Goal: Transaction & Acquisition: Purchase product/service

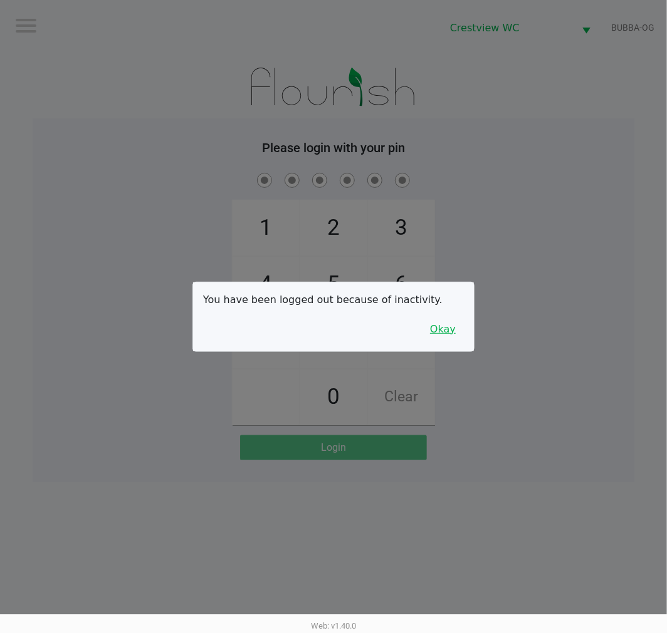
drag, startPoint x: 435, startPoint y: 336, endPoint x: 445, endPoint y: 336, distance: 9.4
click at [435, 336] on button "Okay" at bounding box center [443, 330] width 42 height 24
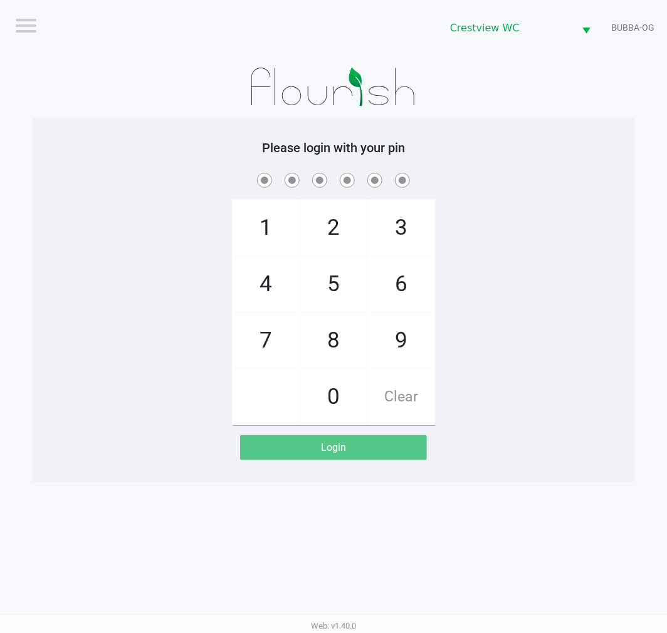
click at [479, 317] on div "1 4 7 2 5 8 0 3 6 9 Clear" at bounding box center [334, 297] width 602 height 255
checkbox input "true"
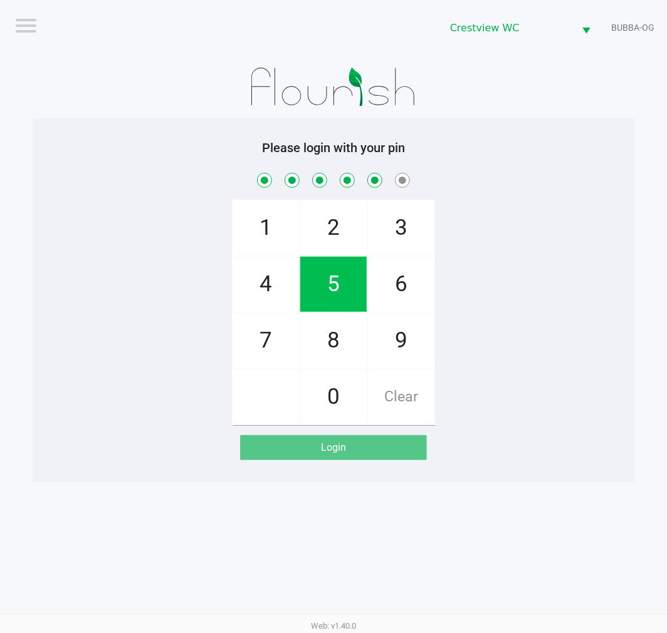
checkbox input "true"
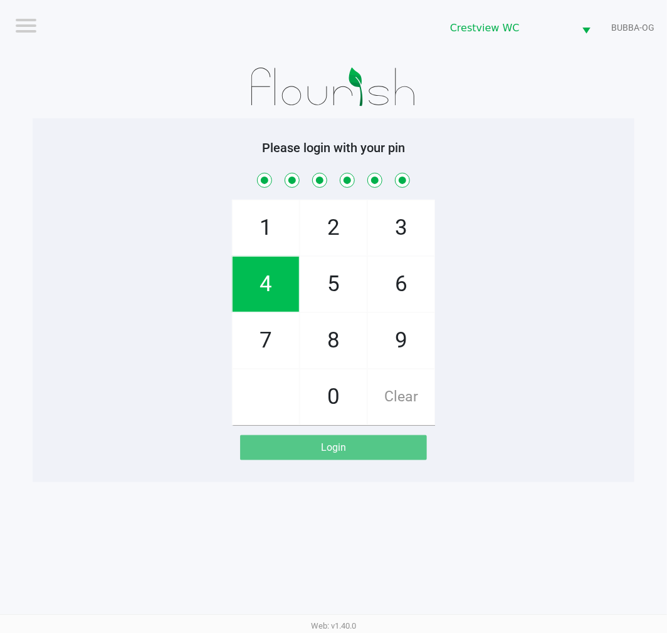
checkbox input "true"
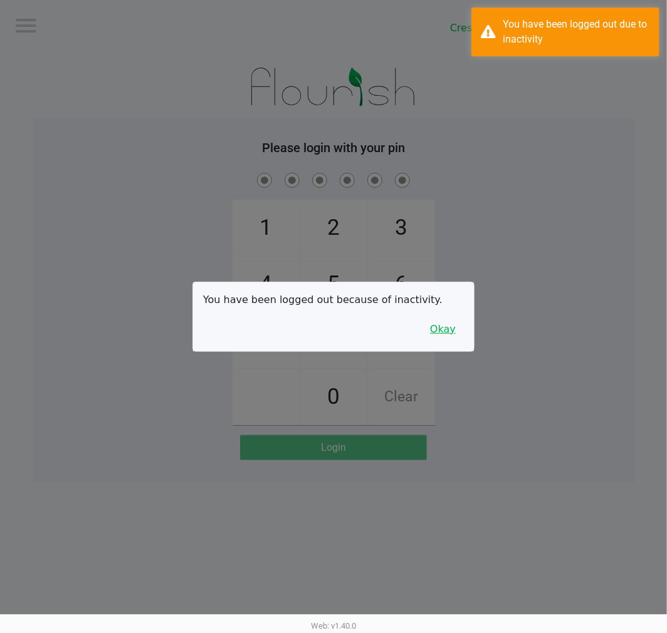
click at [441, 334] on button "Okay" at bounding box center [443, 330] width 42 height 24
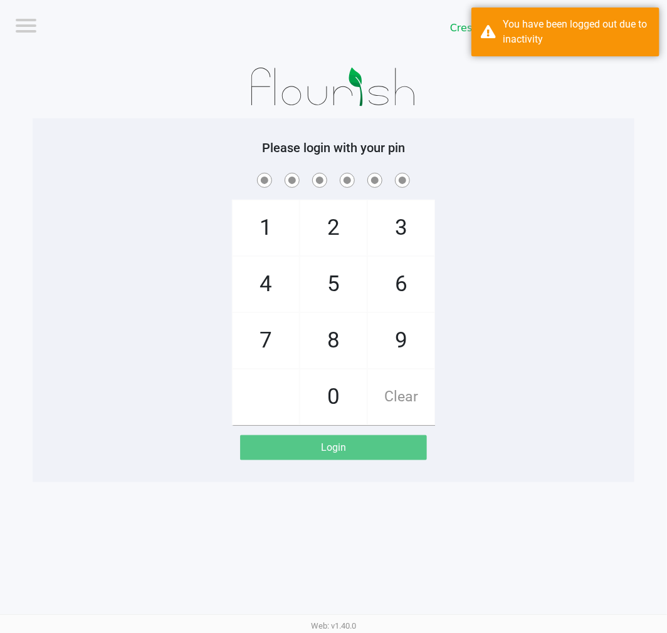
click at [472, 325] on div "1 4 7 2 5 8 0 3 6 9 Clear" at bounding box center [334, 297] width 602 height 255
checkbox input "true"
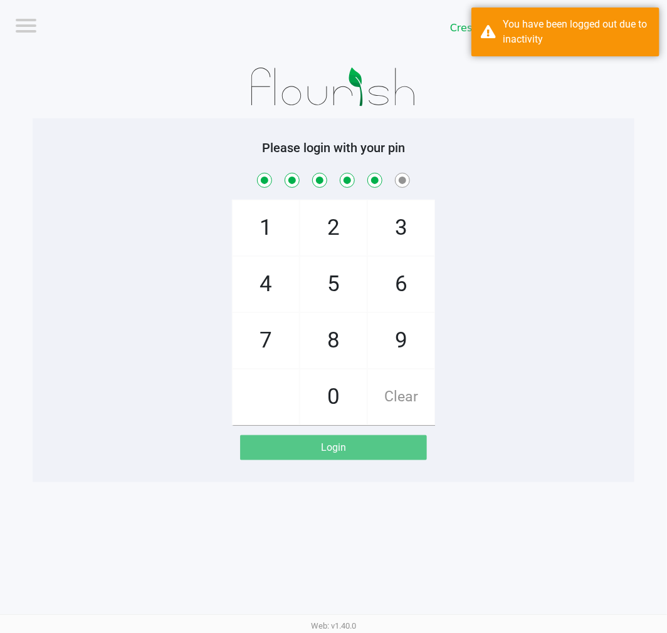
checkbox input "true"
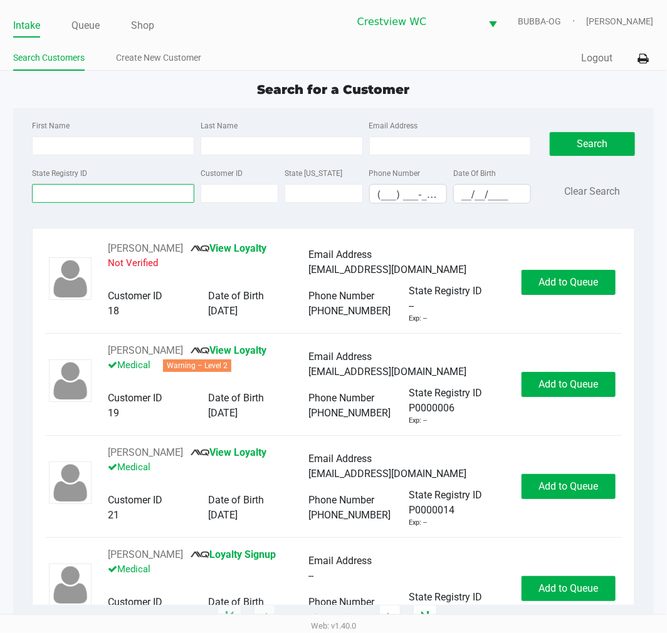
click at [127, 194] on input "State Registry ID" at bounding box center [113, 193] width 162 height 19
type input "7fm5805"
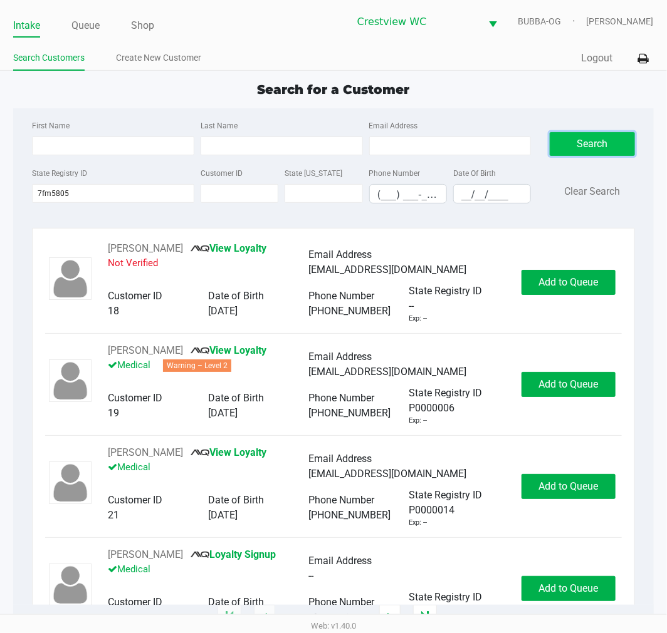
click at [579, 152] on button "Search" at bounding box center [592, 144] width 85 height 24
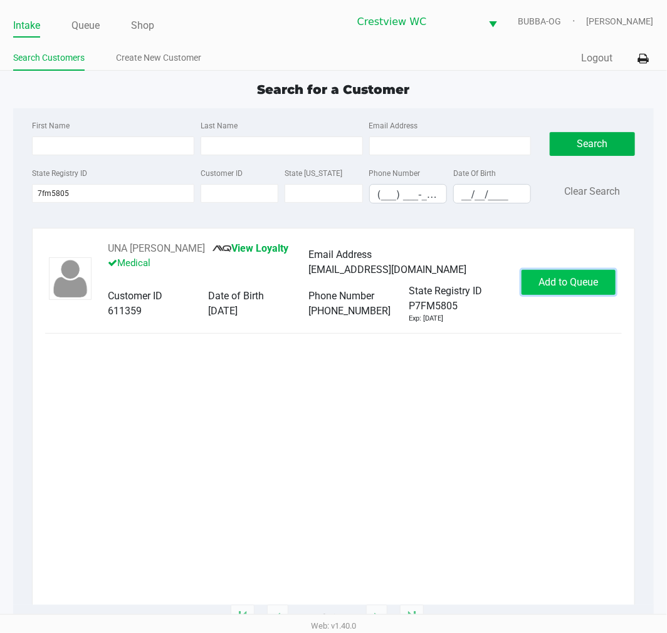
click at [562, 293] on button "Add to Queue" at bounding box center [568, 282] width 94 height 25
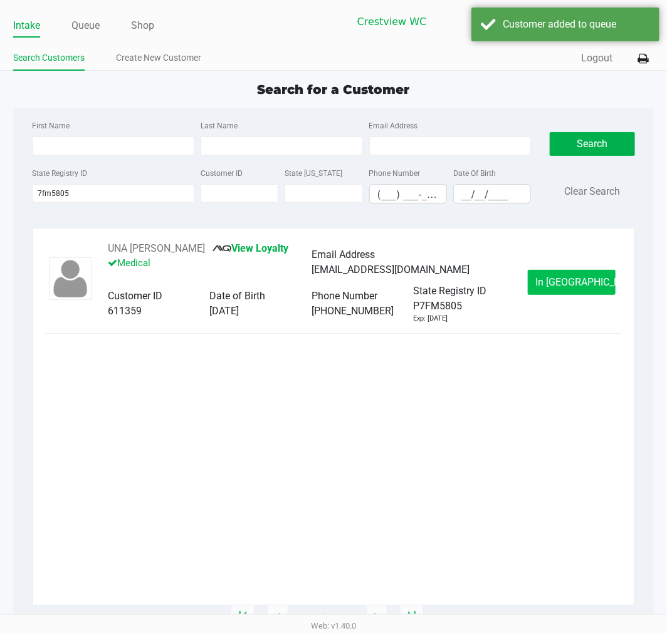
click at [555, 292] on button "In [GEOGRAPHIC_DATA]" at bounding box center [572, 282] width 88 height 25
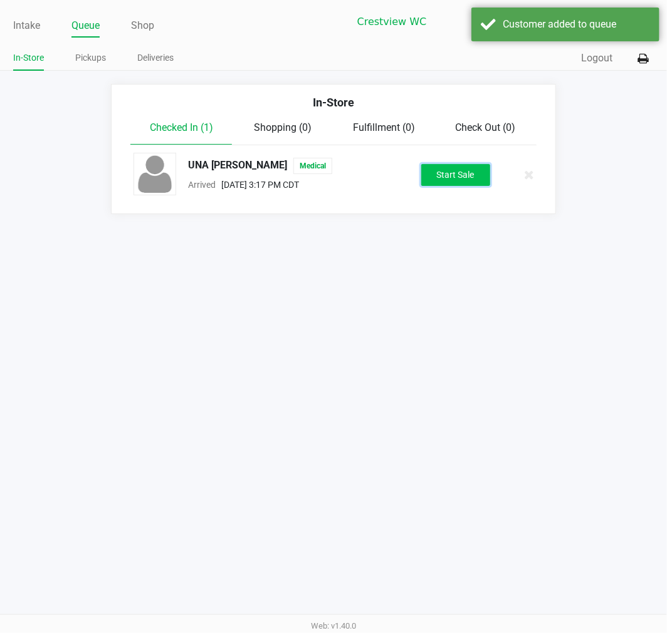
click at [456, 179] on button "Start Sale" at bounding box center [455, 175] width 69 height 22
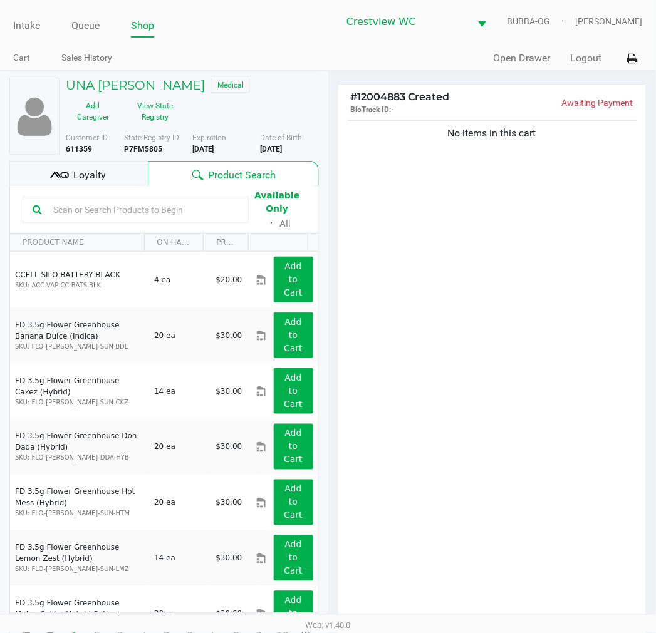
click at [464, 227] on div "No items in this cart" at bounding box center [492, 374] width 308 height 513
click at [553, 385] on div "No items in this cart" at bounding box center [492, 374] width 308 height 513
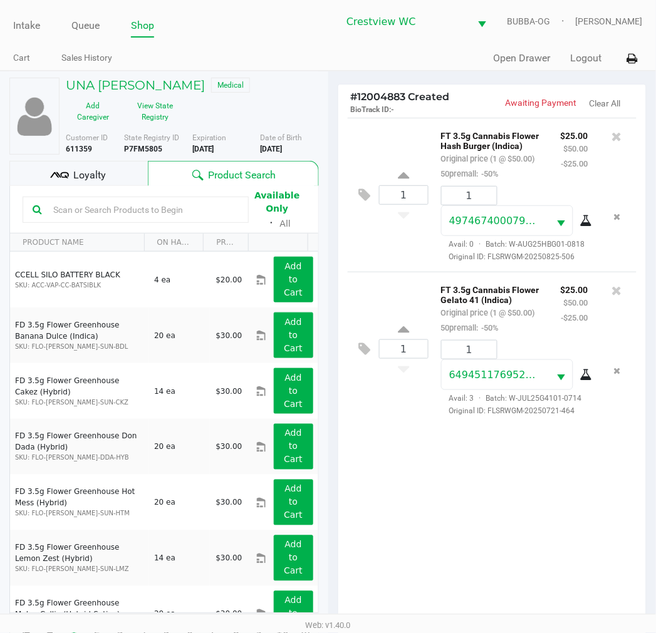
click at [103, 168] on span "Loyalty" at bounding box center [89, 175] width 33 height 15
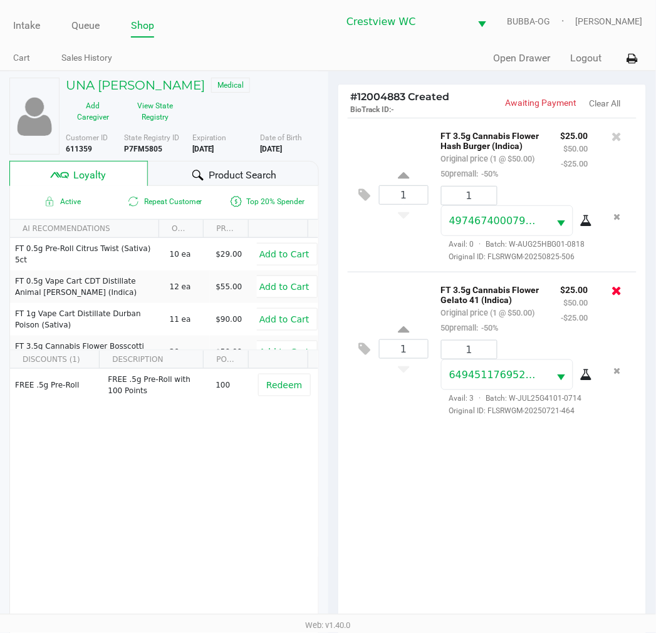
click at [617, 296] on icon at bounding box center [617, 290] width 10 height 13
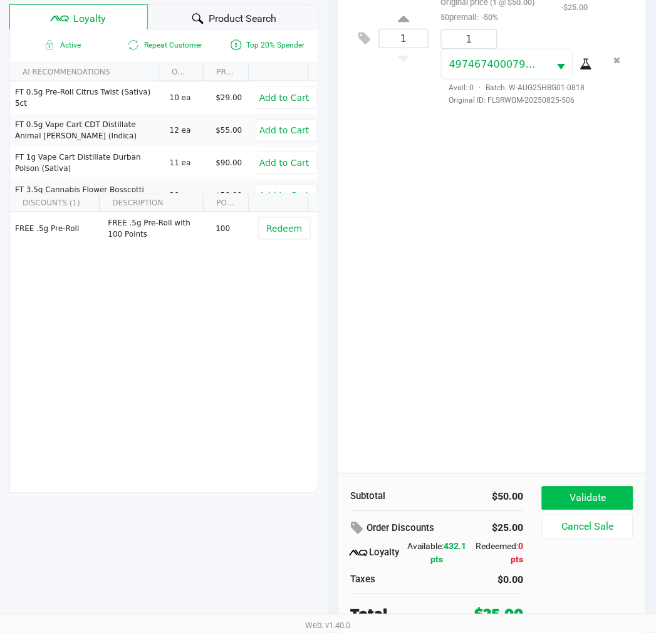
scroll to position [162, 0]
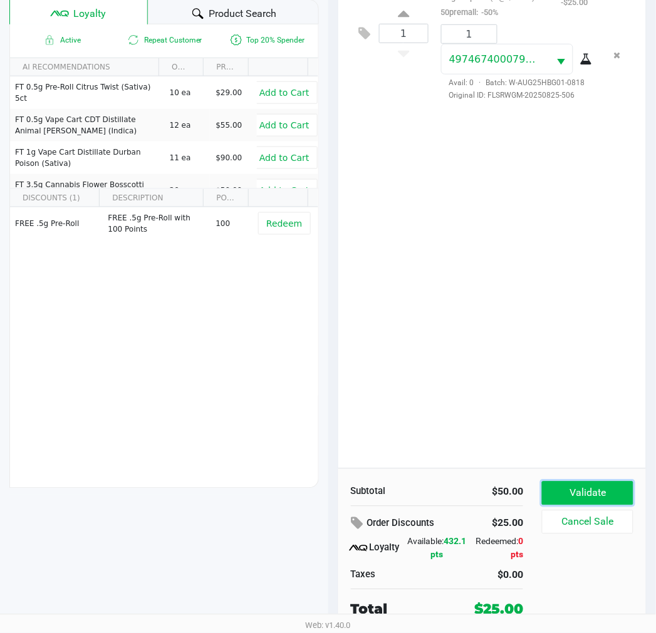
click at [623, 500] on button "Validate" at bounding box center [587, 494] width 91 height 24
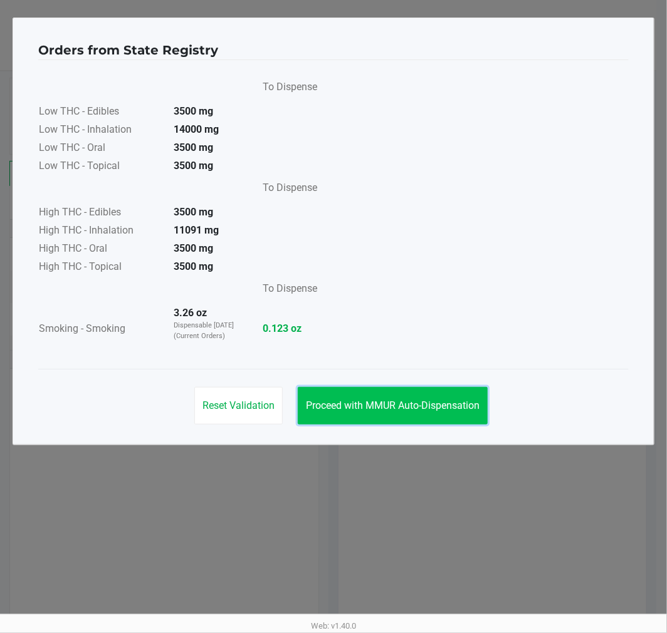
click at [399, 401] on span "Proceed with MMUR Auto-Dispensation" at bounding box center [393, 406] width 174 height 12
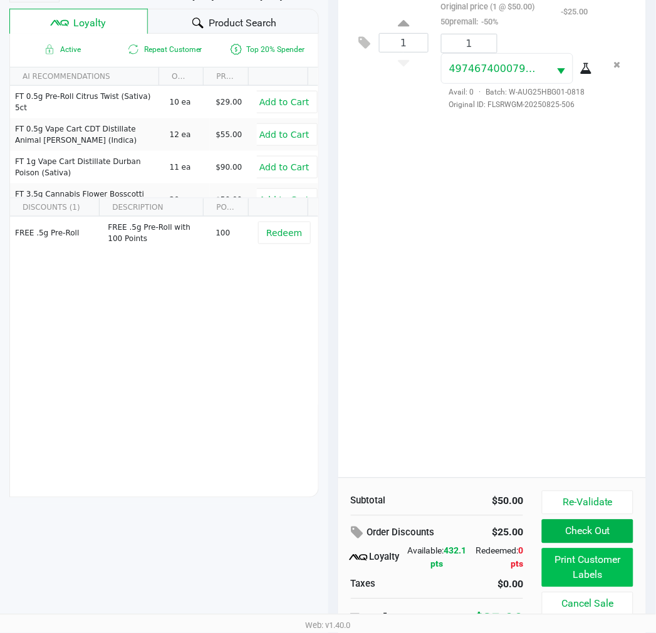
scroll to position [162, 0]
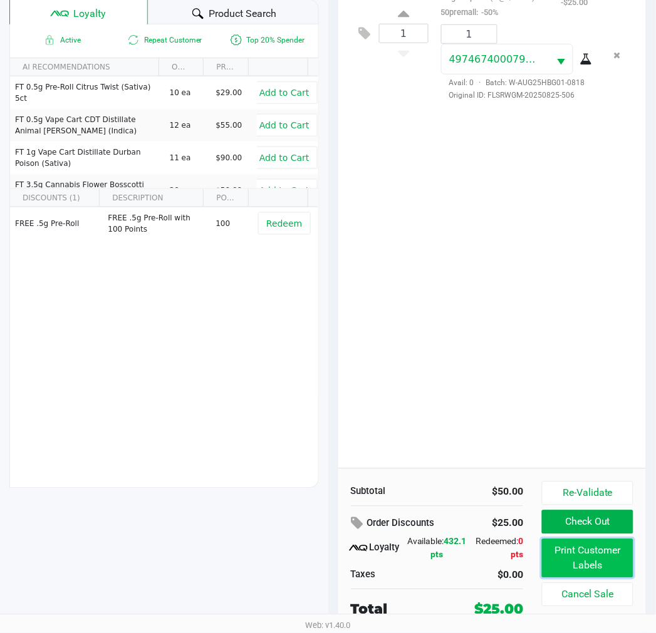
click at [591, 566] on button "Print Customer Labels" at bounding box center [587, 558] width 91 height 39
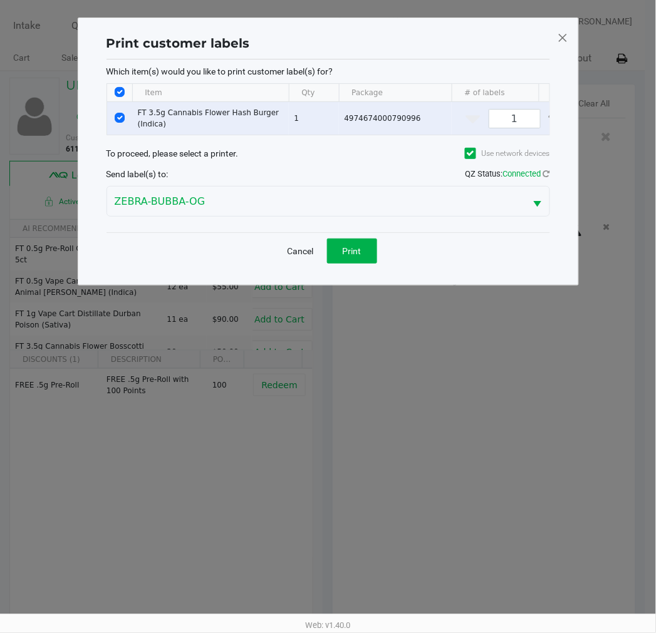
scroll to position [0, 0]
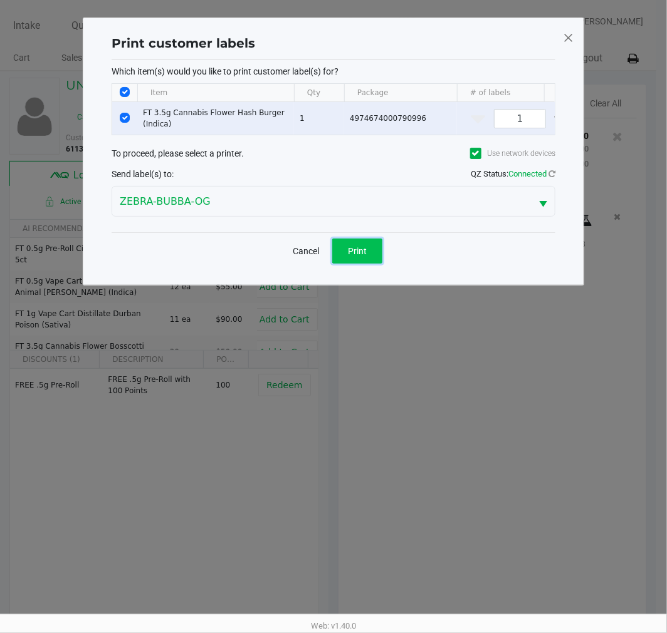
click at [345, 261] on button "Print" at bounding box center [357, 251] width 50 height 25
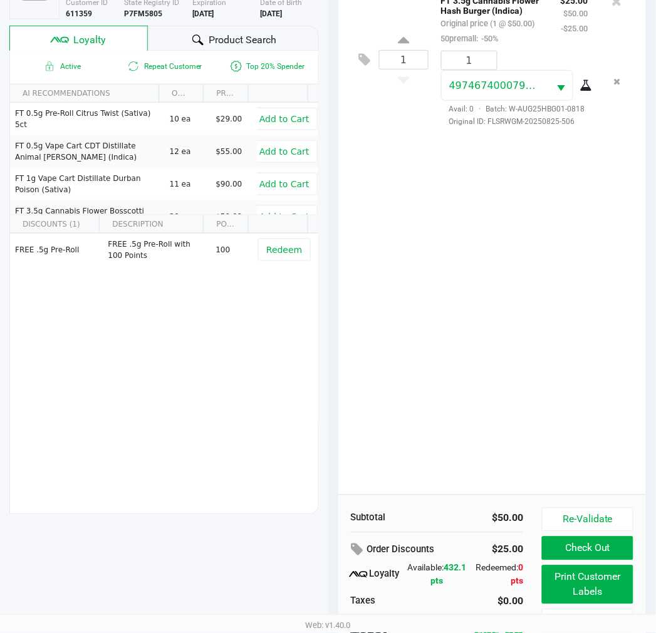
scroll to position [162, 0]
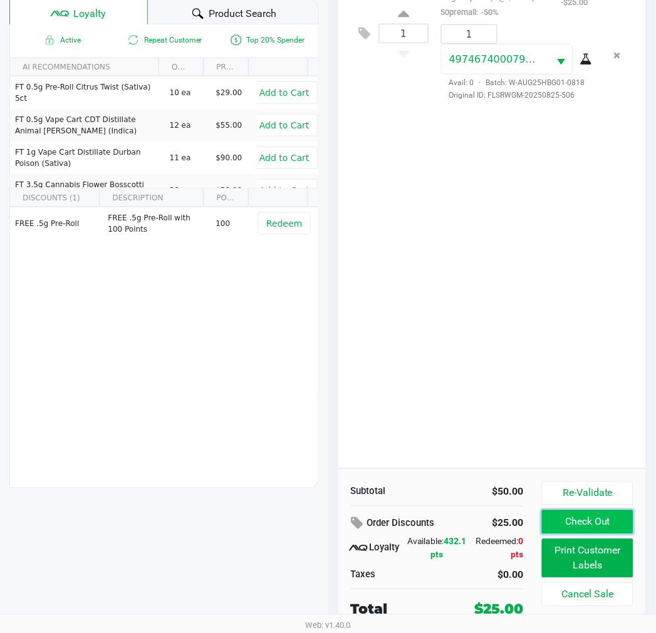
click at [591, 533] on button "Check Out" at bounding box center [587, 523] width 91 height 24
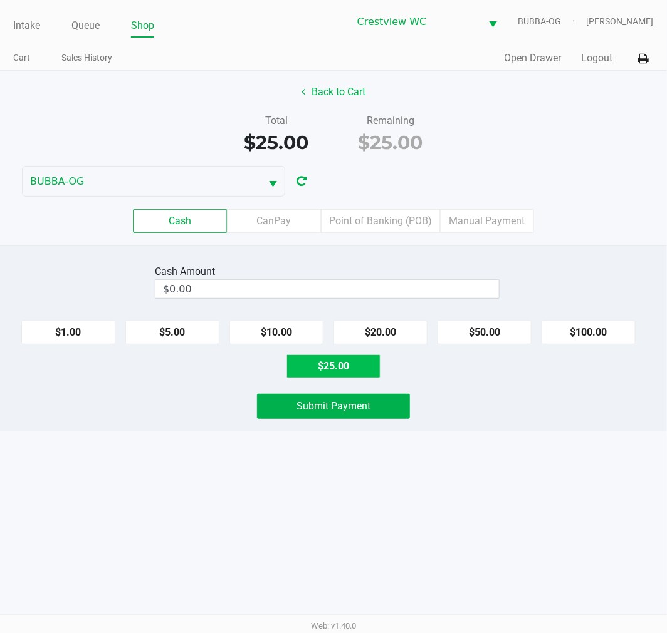
click at [339, 373] on button "$25.00" at bounding box center [333, 367] width 94 height 24
type input "$25.00"
click at [330, 415] on button "Submit Payment" at bounding box center [333, 406] width 153 height 25
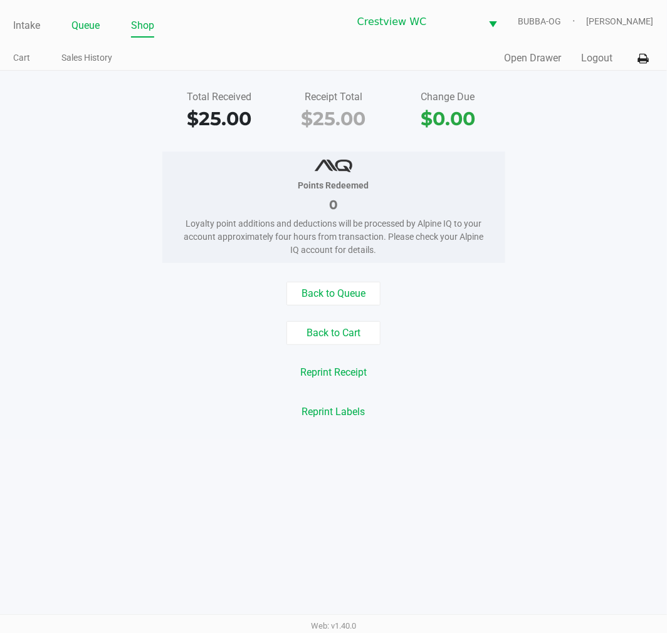
click at [78, 31] on link "Queue" at bounding box center [85, 26] width 28 height 18
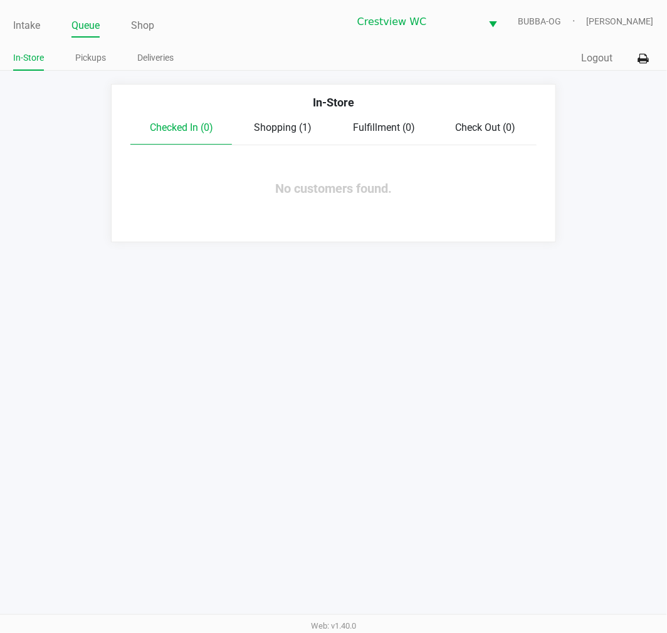
click at [309, 130] on span "Shopping (1)" at bounding box center [283, 128] width 58 height 12
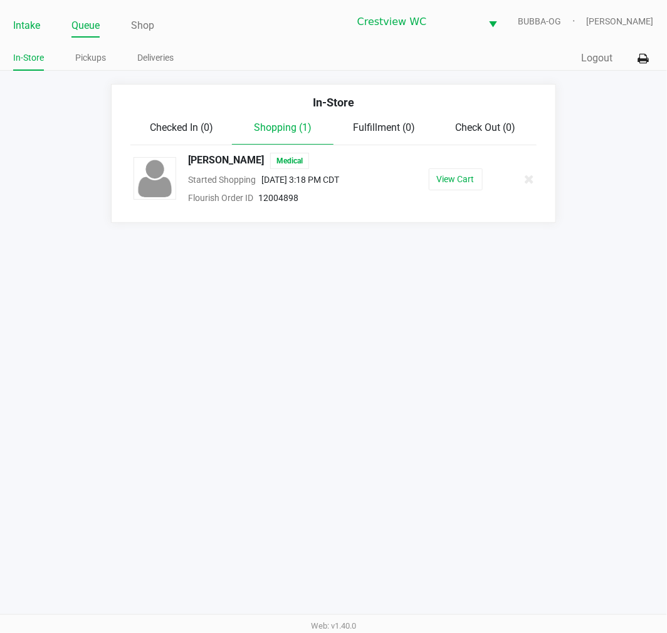
click at [30, 28] on link "Intake" at bounding box center [26, 26] width 27 height 18
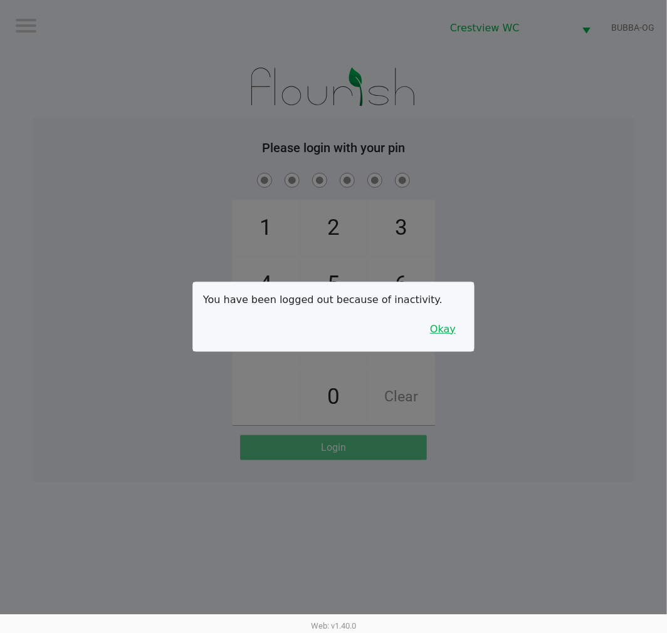
click at [454, 337] on button "Okay" at bounding box center [443, 330] width 42 height 24
click at [465, 296] on div "1 4 7 2 5 8 0 3 6 9 Clear" at bounding box center [334, 297] width 602 height 255
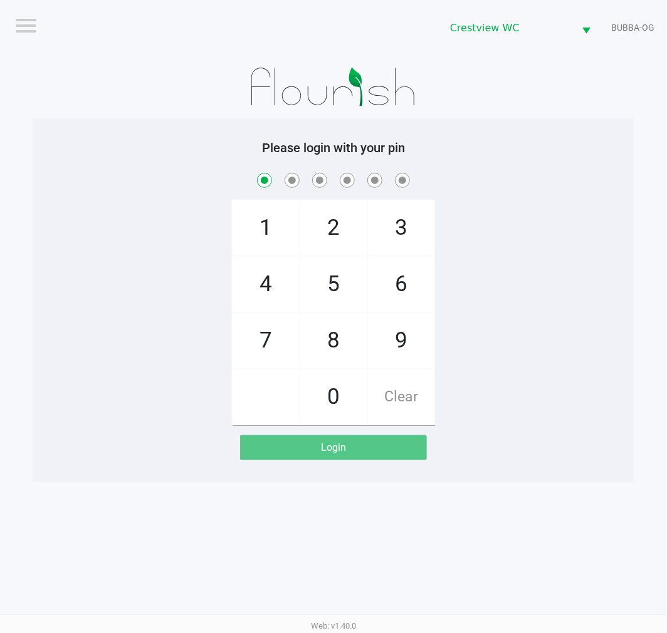
checkbox input "true"
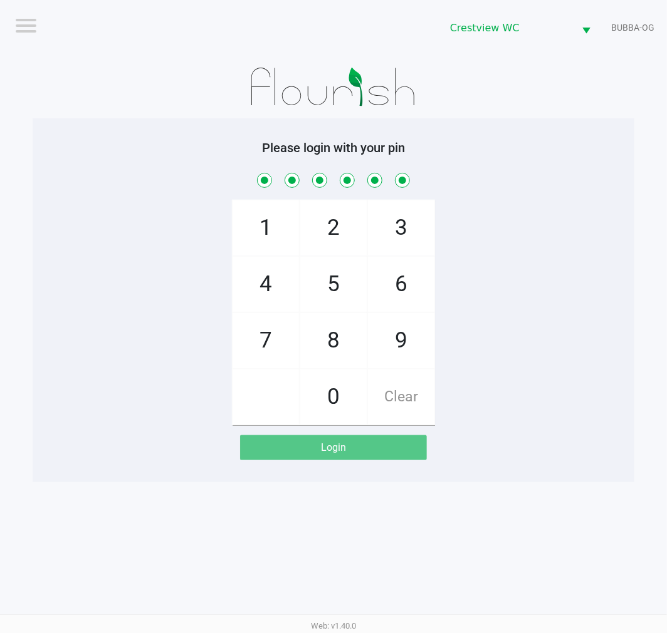
checkbox input "true"
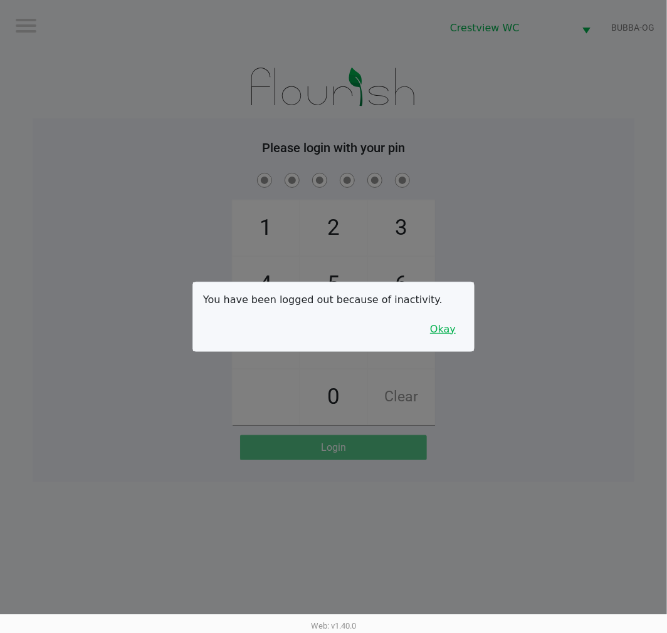
click at [437, 329] on button "Okay" at bounding box center [443, 330] width 42 height 24
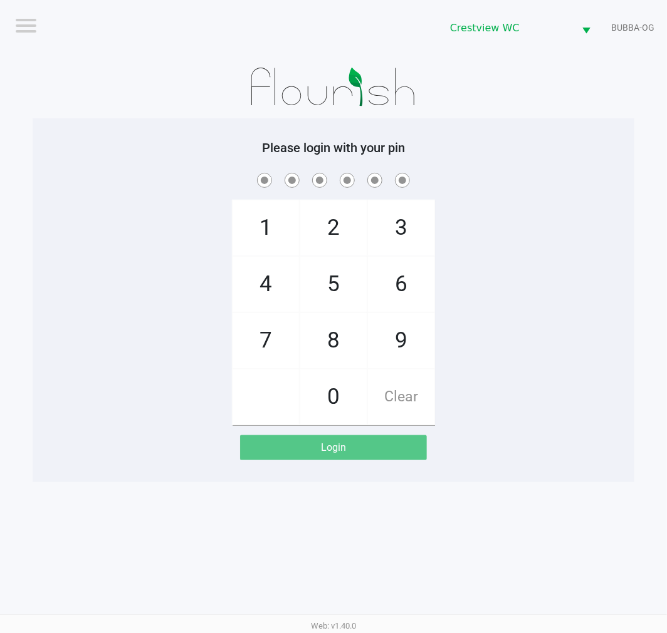
click at [546, 313] on div "1 4 7 2 5 8 0 3 6 9 Clear" at bounding box center [334, 297] width 602 height 255
checkbox input "true"
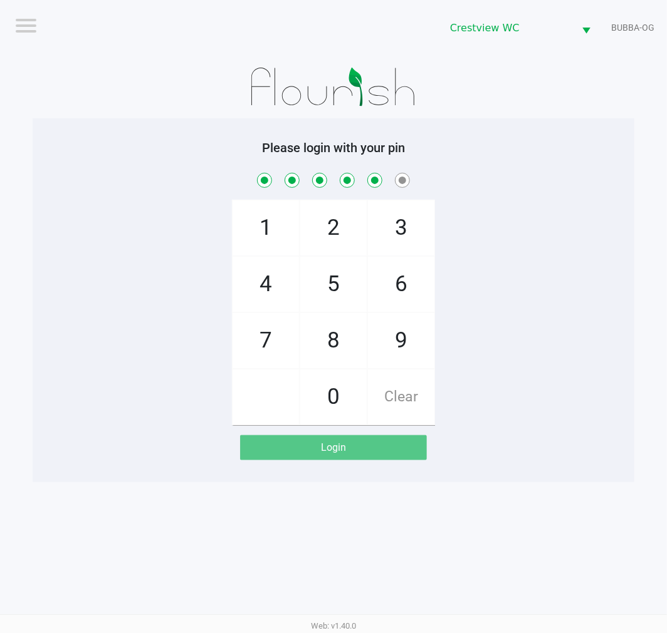
checkbox input "true"
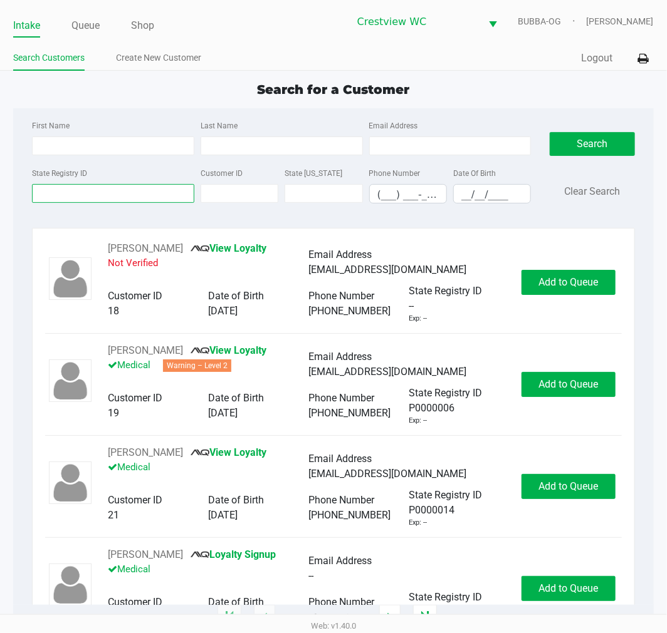
click at [103, 197] on input "State Registry ID" at bounding box center [113, 193] width 162 height 19
click at [124, 155] on input "First Name" at bounding box center [113, 146] width 162 height 19
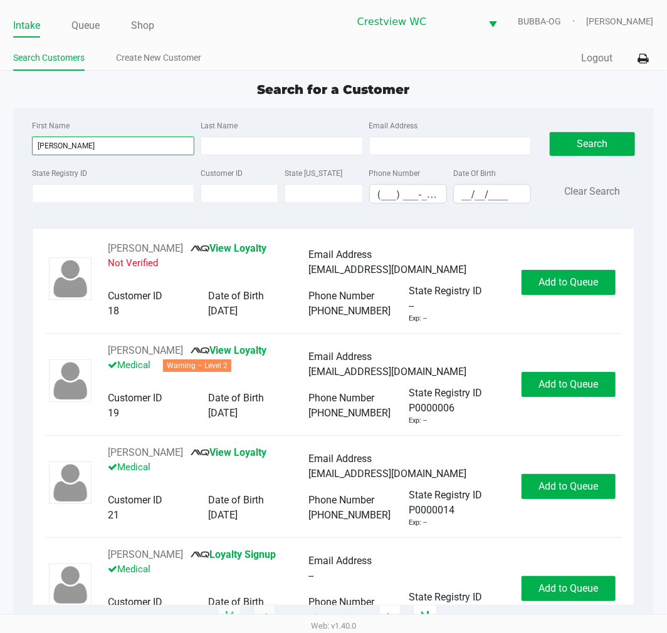
type input "[PERSON_NAME]"
type input "madden"
click at [473, 192] on input "__/__/____" at bounding box center [492, 194] width 76 height 19
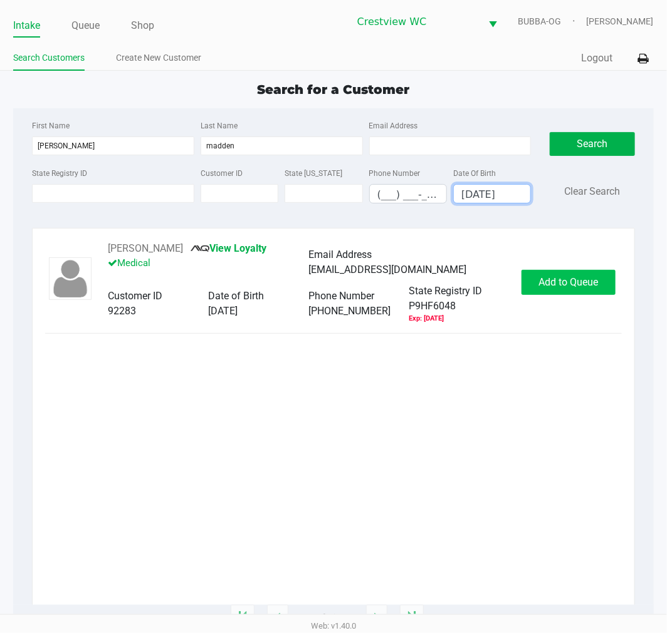
type input "[DATE]"
click at [559, 279] on span "Add to Queue" at bounding box center [568, 282] width 60 height 12
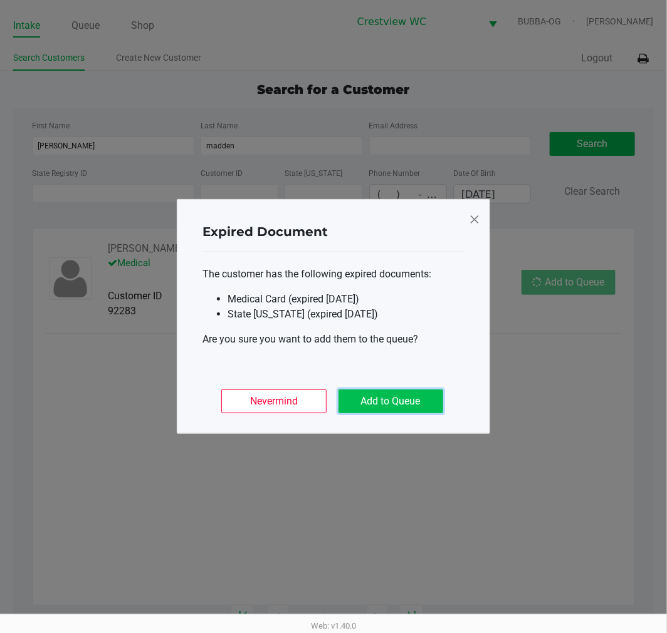
click at [382, 411] on button "Add to Queue" at bounding box center [390, 402] width 105 height 24
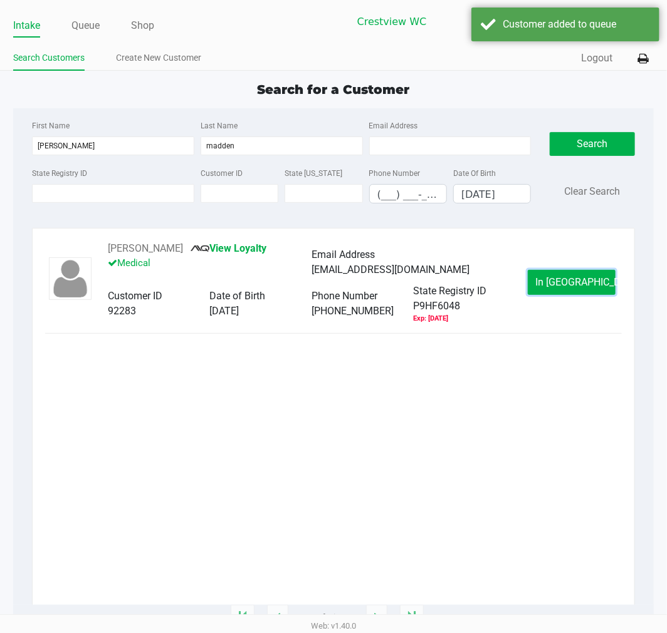
click at [555, 290] on button "In [GEOGRAPHIC_DATA]" at bounding box center [572, 282] width 88 height 25
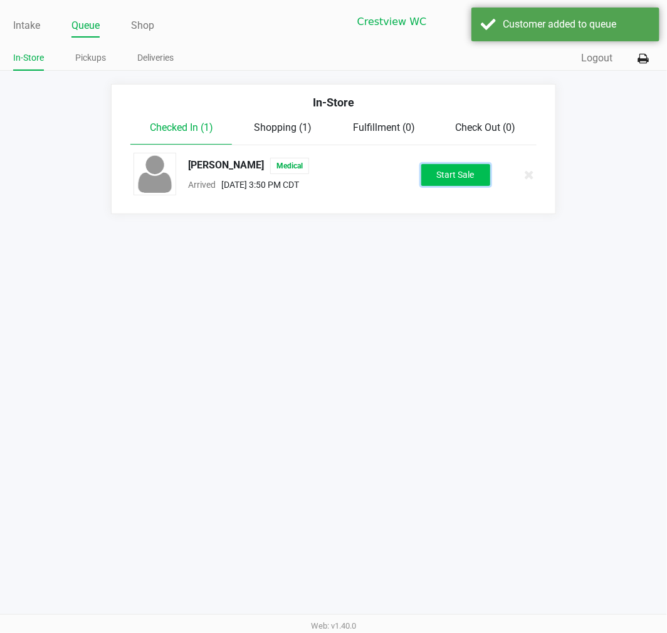
click at [471, 179] on button "Start Sale" at bounding box center [455, 175] width 69 height 22
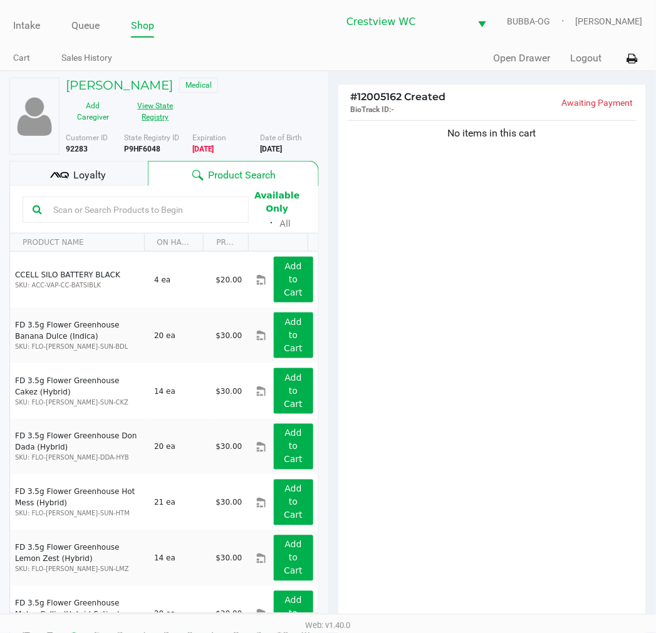
click at [148, 123] on button "View State Registry" at bounding box center [151, 111] width 63 height 31
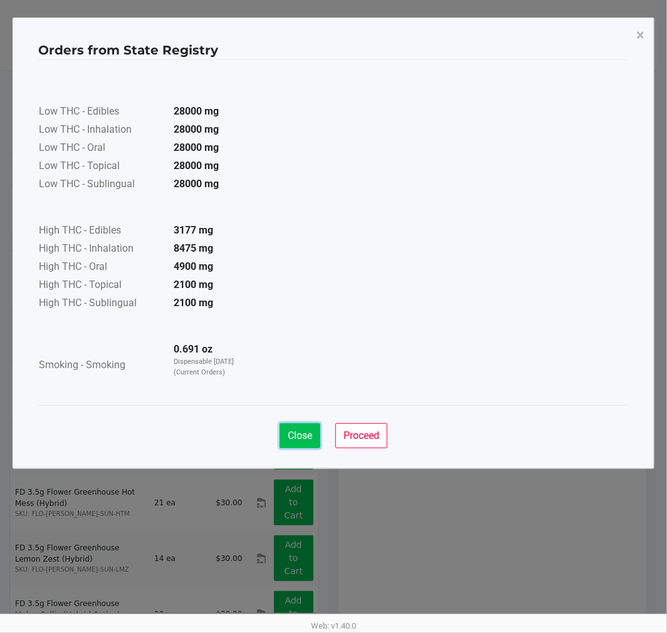
click at [291, 448] on button "Close" at bounding box center [299, 436] width 41 height 25
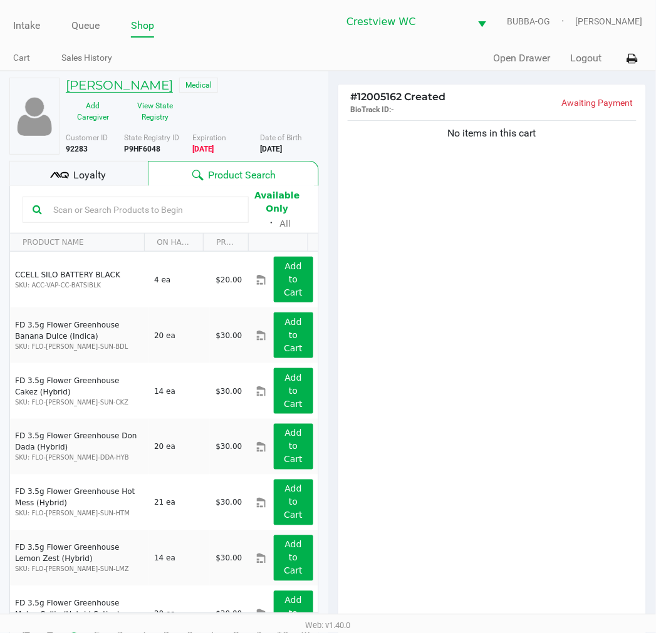
click at [157, 83] on h5 "[PERSON_NAME]" at bounding box center [119, 85] width 107 height 15
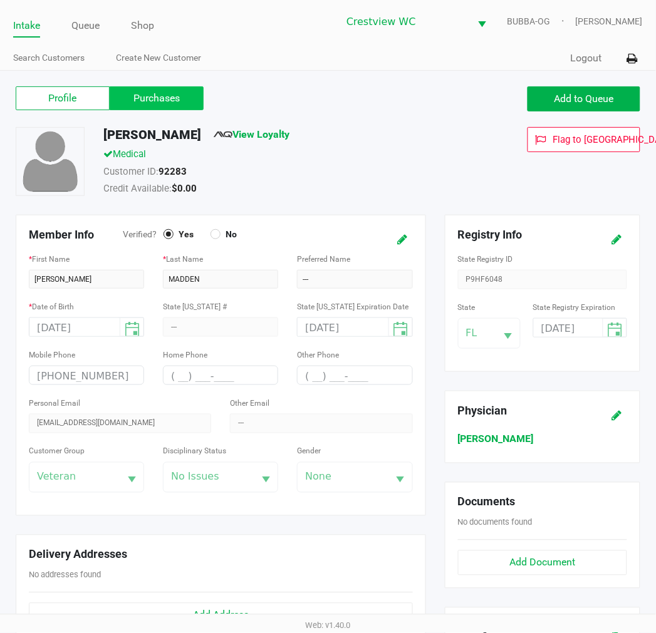
click at [159, 107] on label "Purchases" at bounding box center [157, 98] width 94 height 24
click at [0, 0] on 1 "Purchases" at bounding box center [0, 0] width 0 height 0
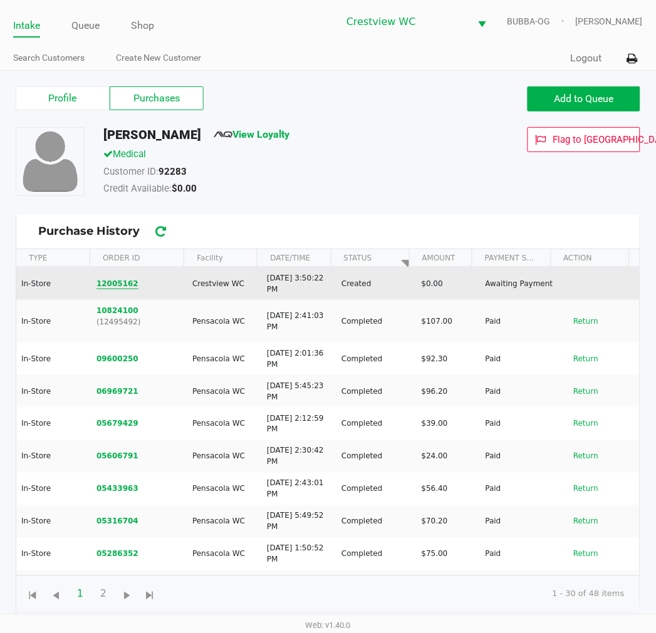
click at [117, 284] on button "12005162" at bounding box center [117, 283] width 42 height 11
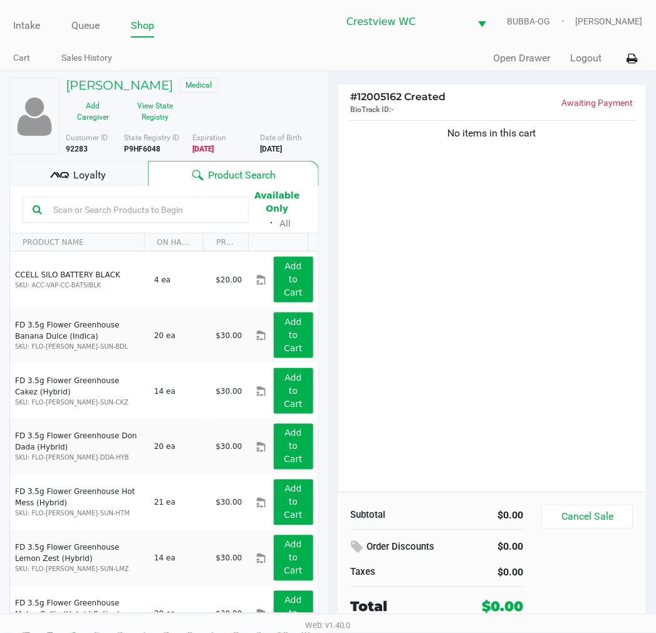
click at [487, 354] on div "No items in this cart" at bounding box center [492, 305] width 308 height 375
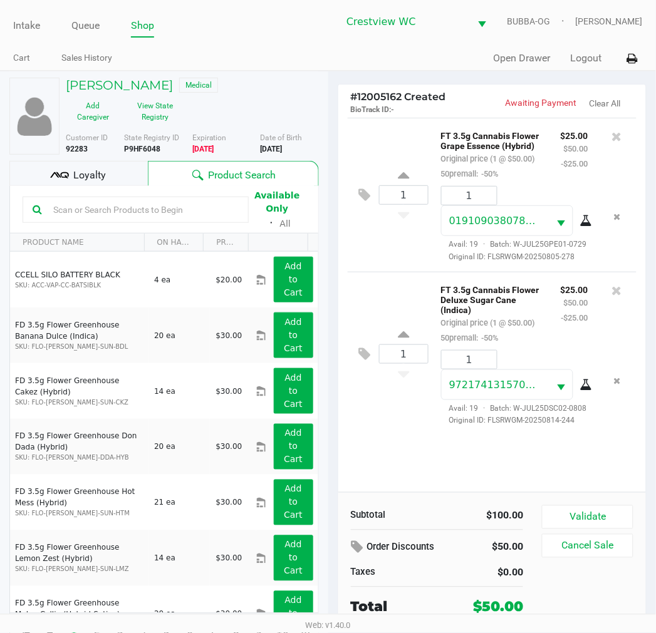
click at [382, 440] on div "1 FT 3.5g Cannabis Flower Grape Essence (Hybrid) Original price (1 @ $50.00) 50…" at bounding box center [492, 305] width 308 height 375
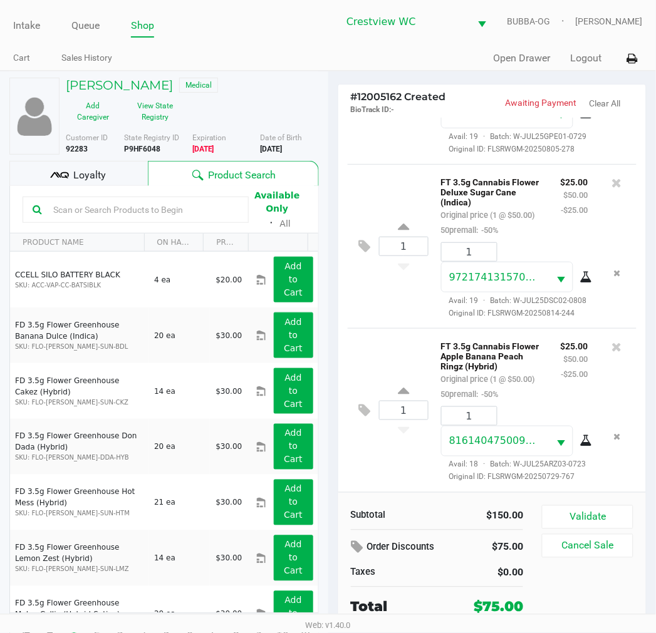
click at [368, 333] on div "1 FT 3.5g Cannabis Flower Apple Banana Peach Ringz (Hybrid) Original price (1 @…" at bounding box center [492, 410] width 289 height 164
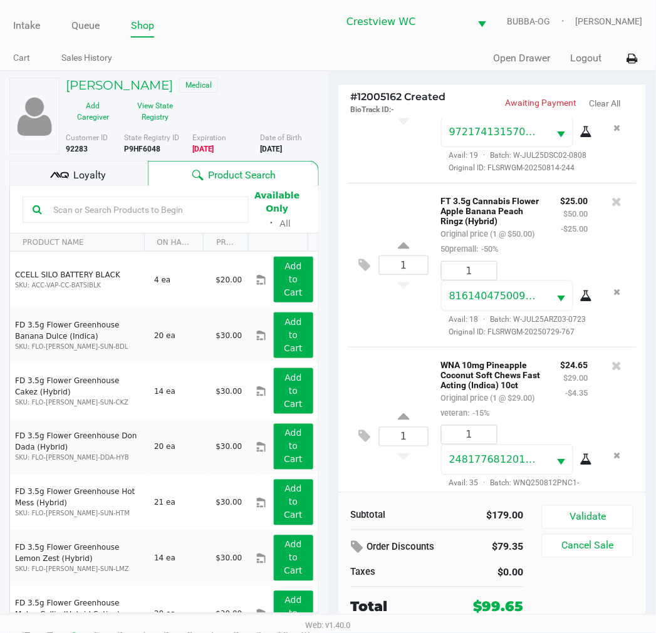
scroll to position [0, 0]
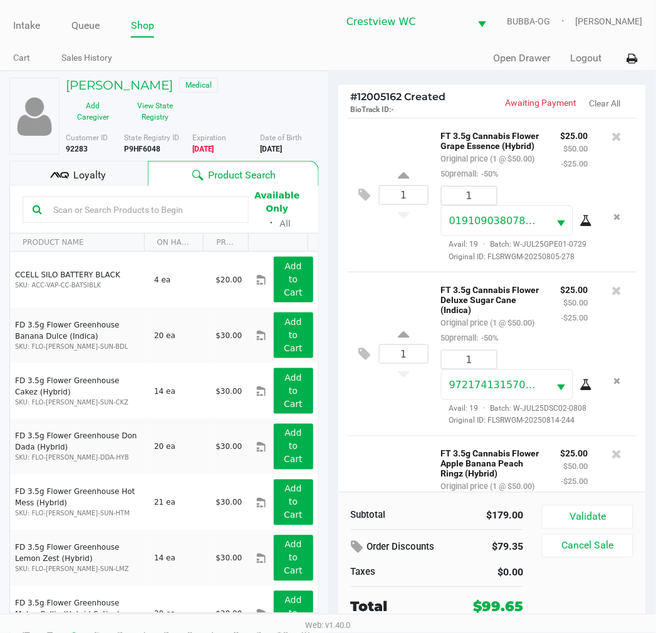
click at [95, 168] on span "Loyalty" at bounding box center [89, 175] width 33 height 15
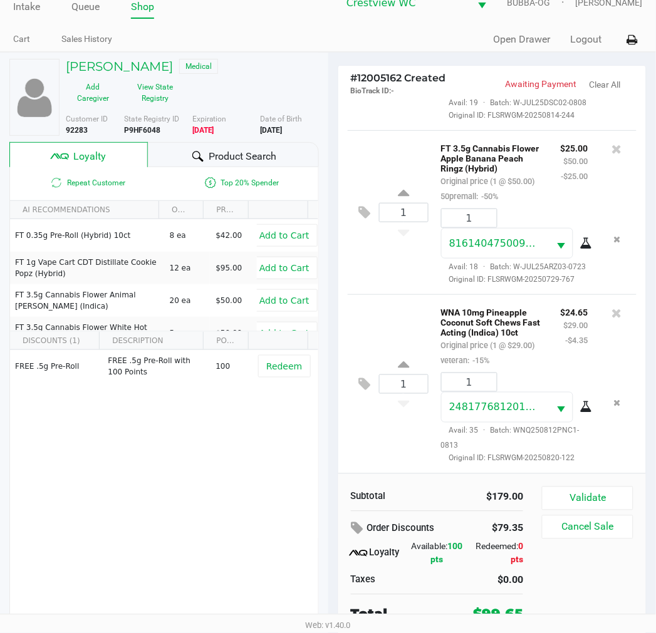
scroll to position [24, 0]
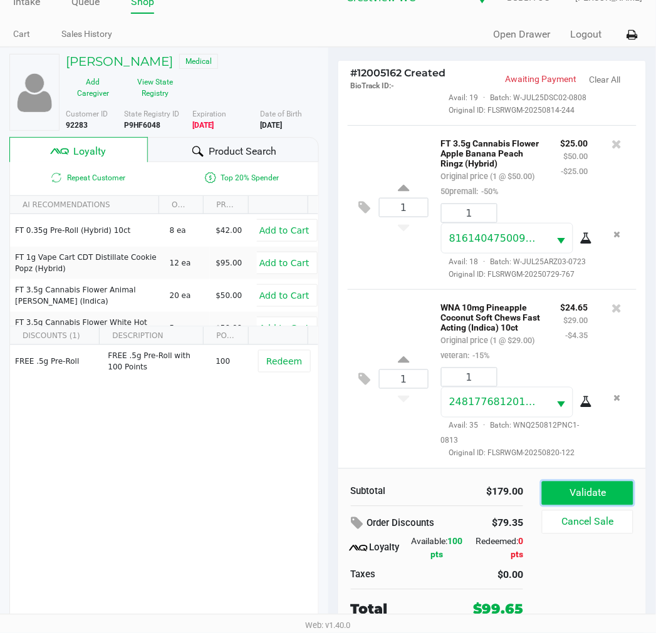
click at [606, 484] on button "Validate" at bounding box center [587, 494] width 91 height 24
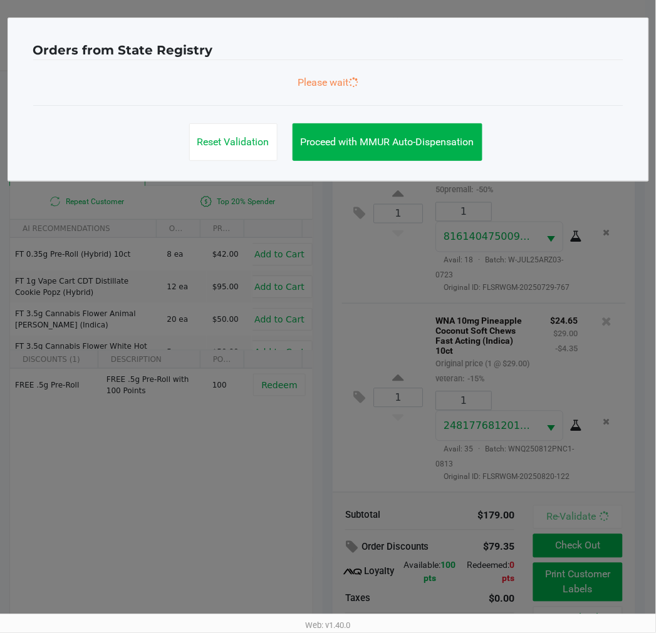
scroll to position [0, 0]
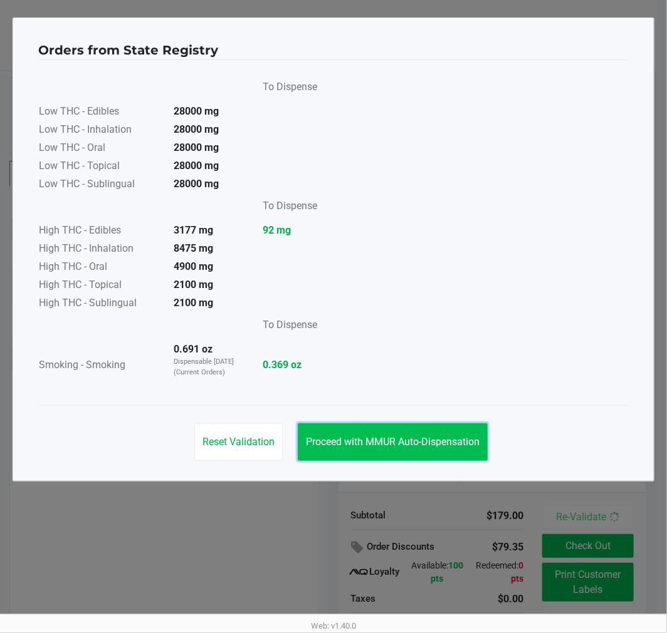
click at [385, 446] on span "Proceed with MMUR Auto-Dispensation" at bounding box center [393, 442] width 174 height 12
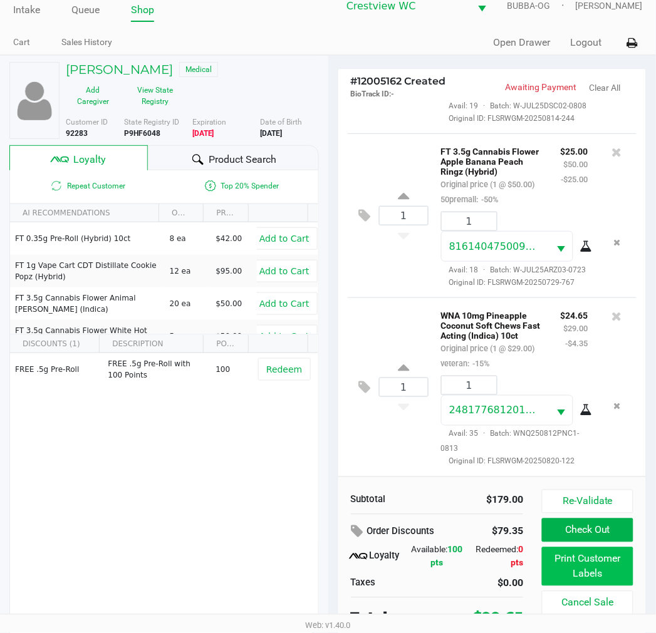
scroll to position [24, 0]
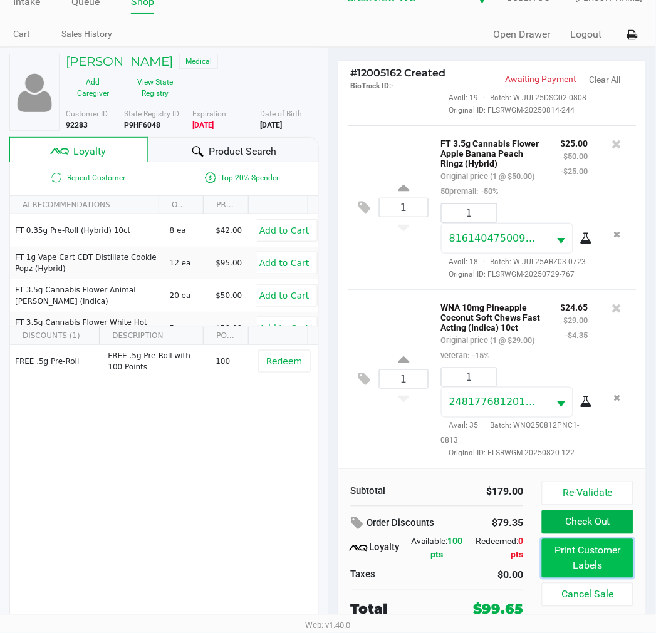
click at [570, 554] on button "Print Customer Labels" at bounding box center [587, 558] width 91 height 39
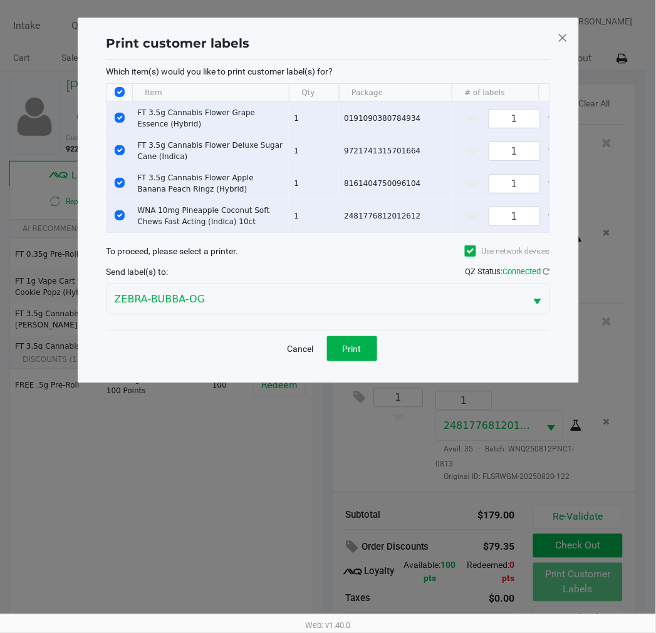
scroll to position [0, 0]
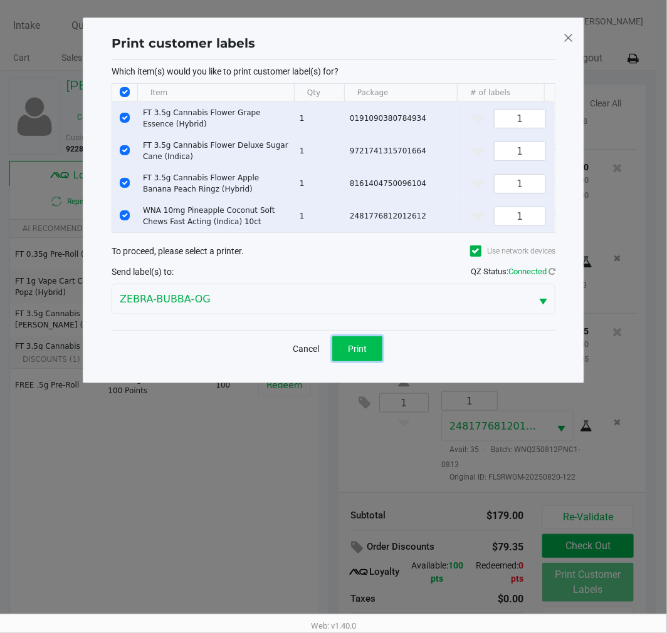
click at [361, 354] on span "Print" at bounding box center [357, 349] width 19 height 10
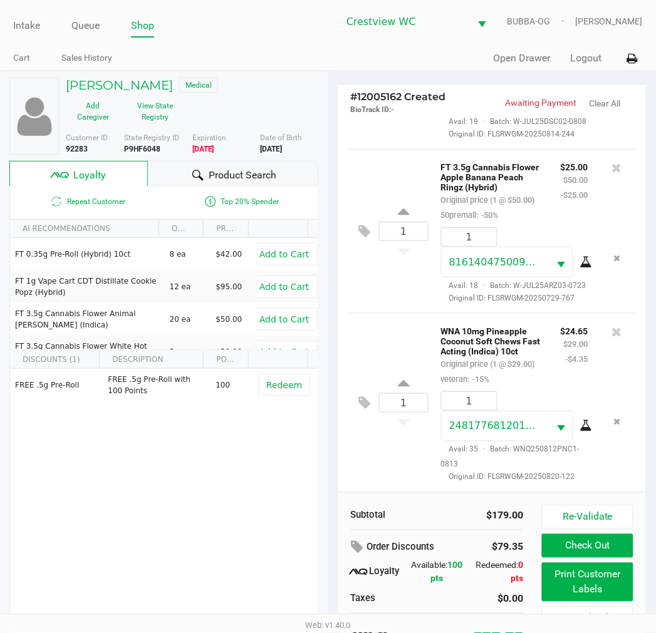
scroll to position [24, 0]
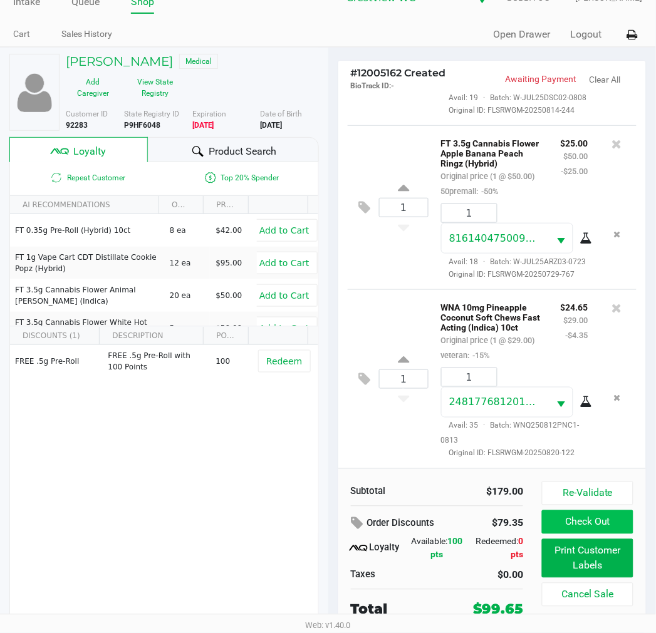
click at [592, 521] on button "Check Out" at bounding box center [587, 523] width 91 height 24
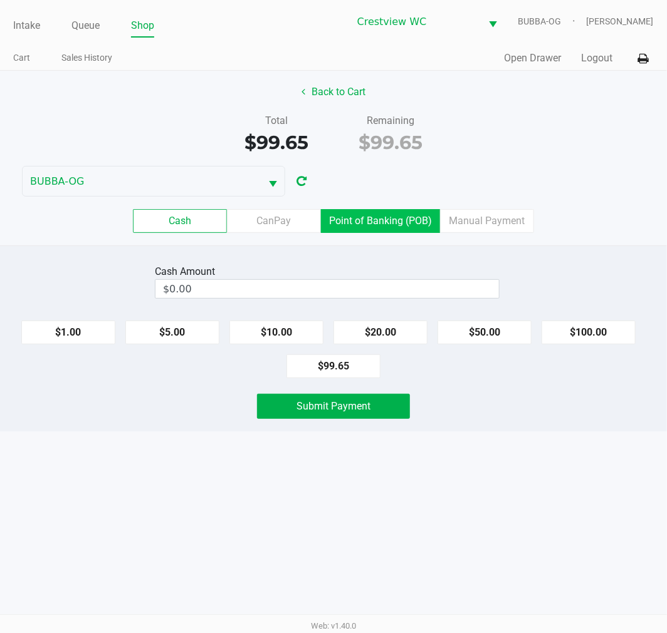
click at [362, 216] on label "Point of Banking (POB)" at bounding box center [380, 221] width 119 height 24
click at [0, 0] on 7 "Point of Banking (POB)" at bounding box center [0, 0] width 0 height 0
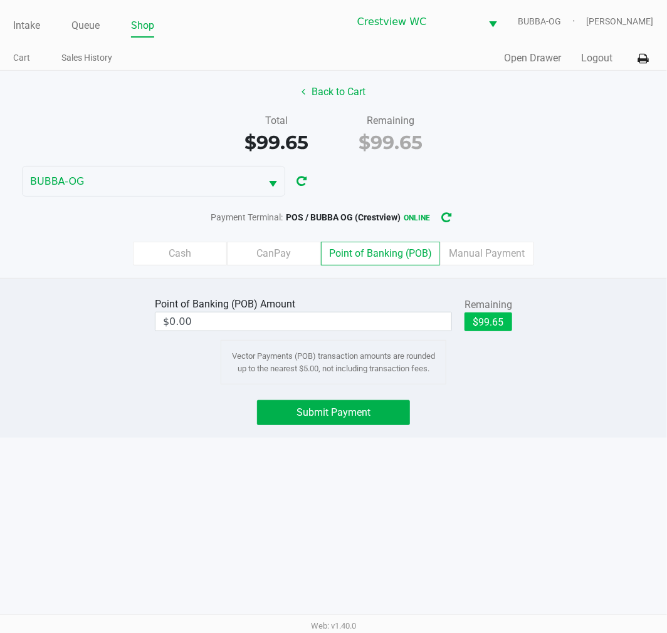
click at [500, 320] on button "$99.65" at bounding box center [488, 322] width 48 height 19
type input "$99.65"
click at [360, 389] on div "Point of Banking (POB) Amount $99.65 Remaining $99.65 Clear Vector Payments (PO…" at bounding box center [333, 358] width 667 height 160
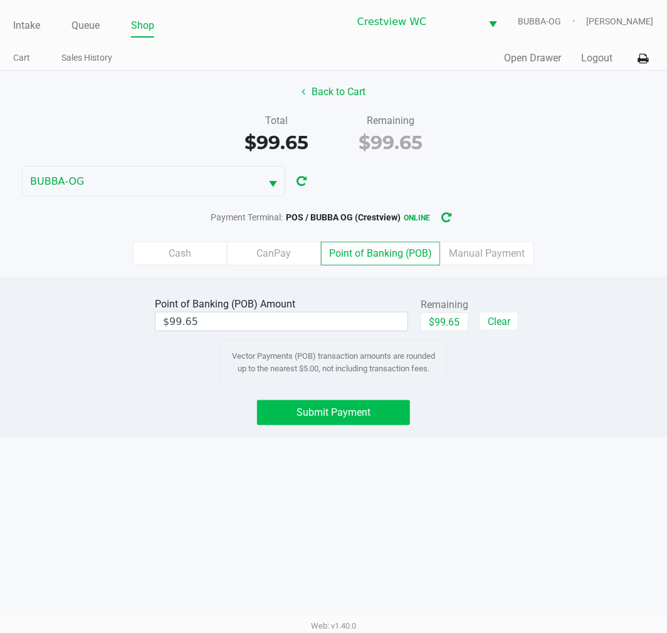
click at [362, 403] on button "Submit Payment" at bounding box center [333, 412] width 153 height 25
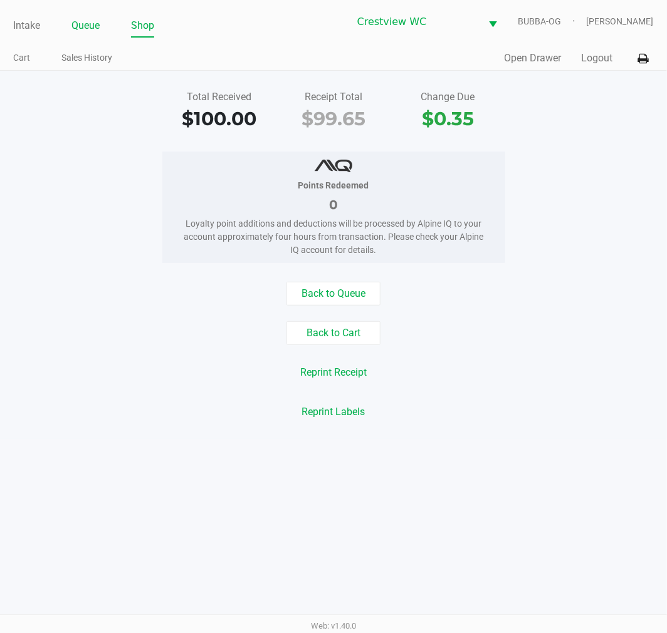
click at [85, 23] on link "Queue" at bounding box center [85, 26] width 28 height 18
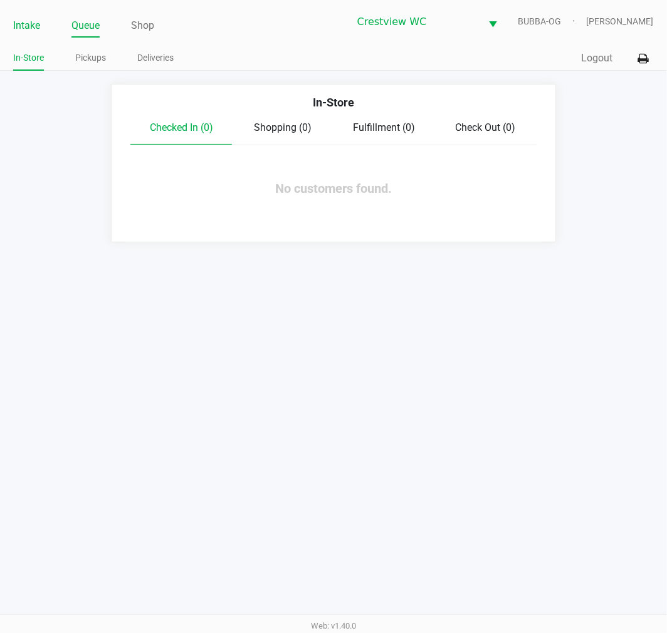
click at [17, 21] on link "Intake" at bounding box center [26, 26] width 27 height 18
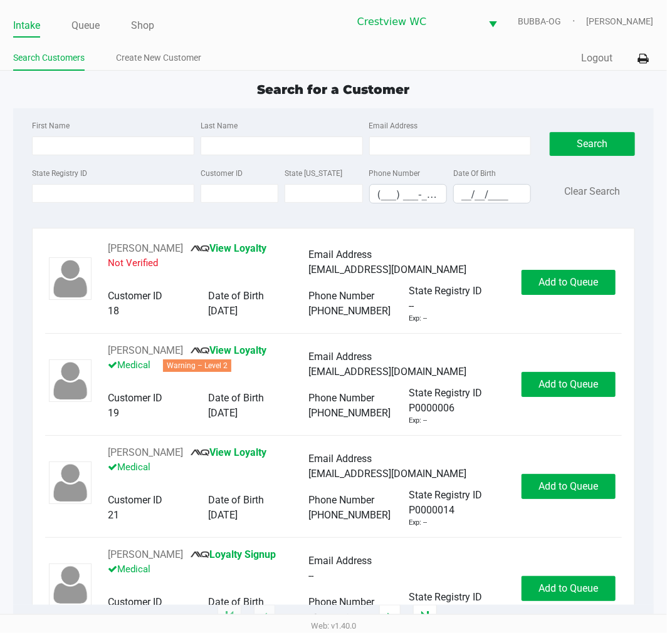
click at [125, 179] on div "State Registry ID" at bounding box center [113, 184] width 169 height 38
click at [122, 207] on div "State Registry ID Customer ID State [US_STATE] Phone Number (___) ___-____ Date…" at bounding box center [281, 189] width 505 height 48
click at [127, 205] on div "State Registry ID Customer ID State [US_STATE] Phone Number (___) ___-____ Date…" at bounding box center [281, 189] width 505 height 48
click at [128, 197] on input "State Registry ID" at bounding box center [113, 193] width 162 height 19
click at [141, 157] on div "First Name Last Name Email Address" at bounding box center [281, 142] width 505 height 48
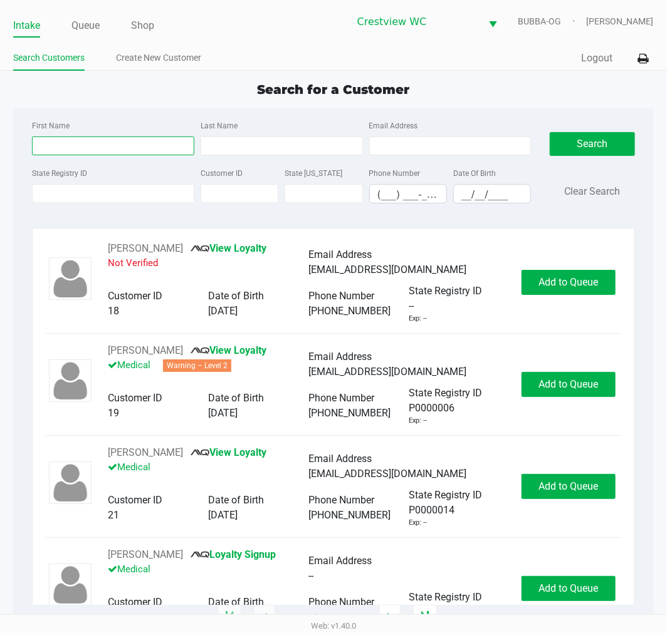
click at [143, 148] on input "First Name" at bounding box center [113, 146] width 162 height 19
type input "[PERSON_NAME]"
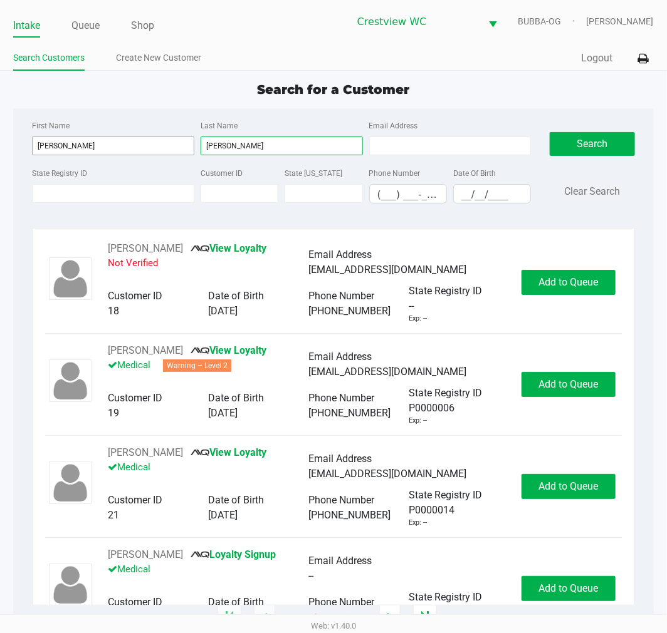
type input "[PERSON_NAME]"
click at [478, 190] on input "__/__/____" at bounding box center [492, 194] width 76 height 19
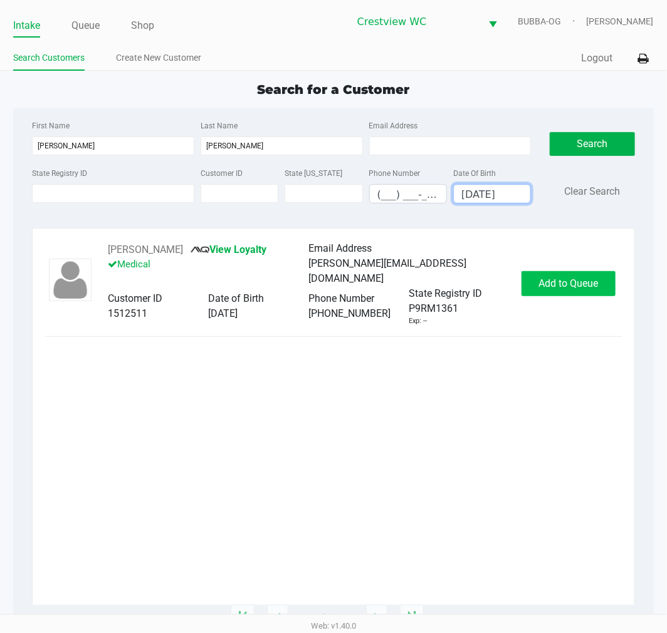
type input "[DATE]"
click at [541, 286] on span "Add to Queue" at bounding box center [568, 284] width 60 height 12
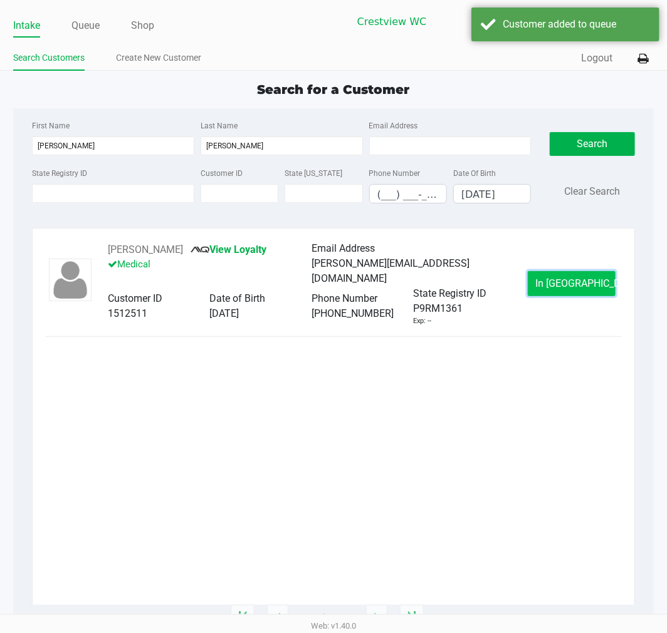
click at [552, 283] on span "In [GEOGRAPHIC_DATA]" at bounding box center [588, 284] width 105 height 12
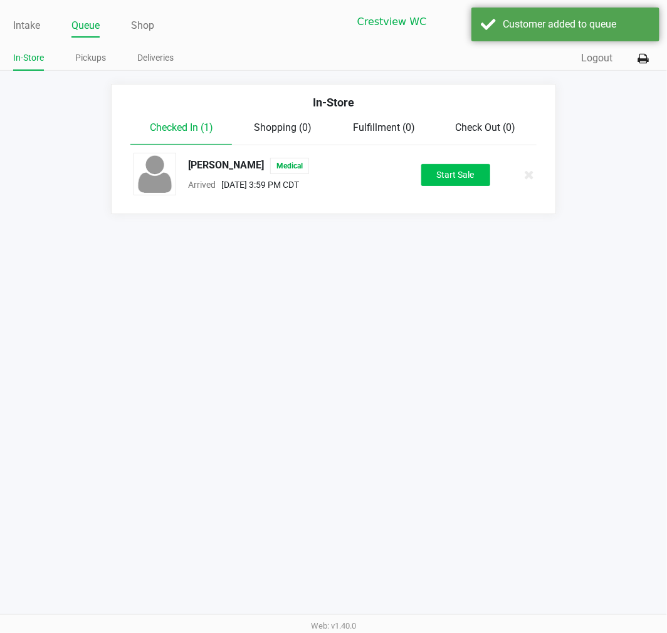
click at [456, 185] on div "[PERSON_NAME] Medical Arrived [DATE] 3:59 PM CDT Start Sale" at bounding box center [333, 175] width 418 height 44
click at [456, 183] on button "Start Sale" at bounding box center [455, 175] width 69 height 22
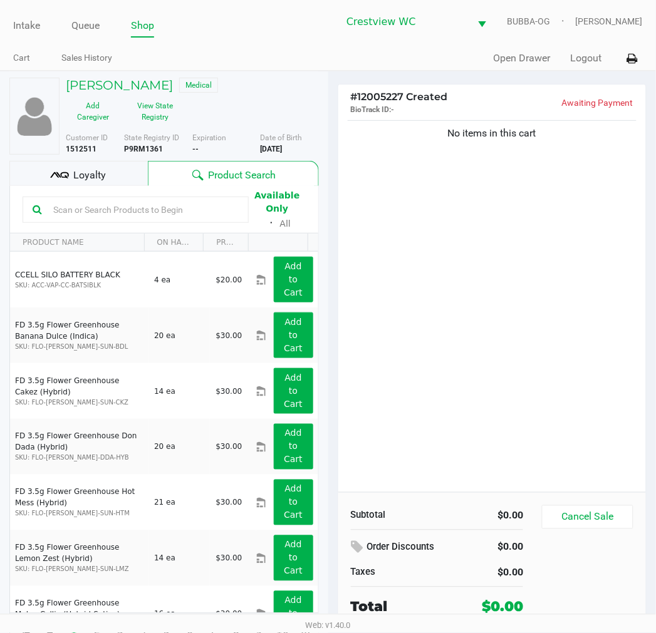
click at [471, 283] on div "No items in this cart" at bounding box center [492, 305] width 308 height 375
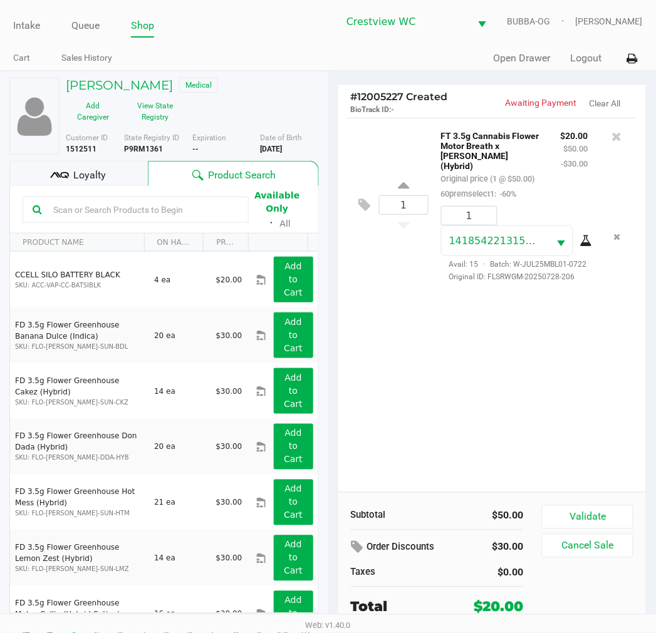
click at [103, 171] on span "Loyalty" at bounding box center [89, 175] width 33 height 15
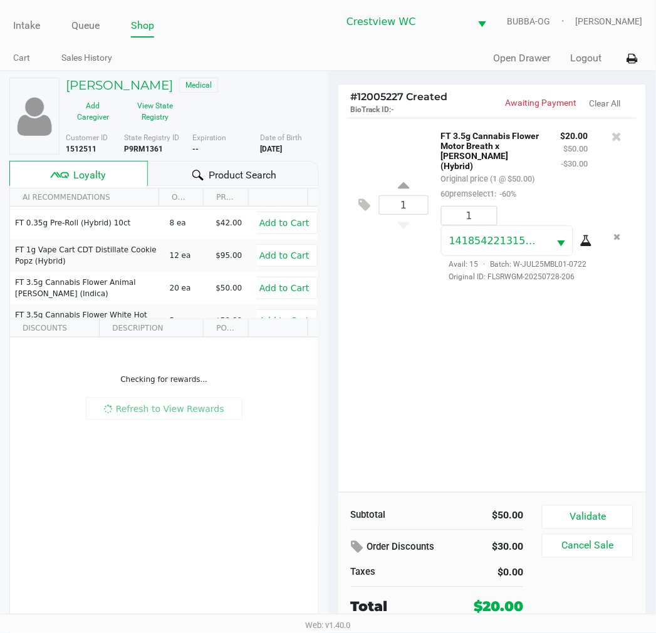
scroll to position [23, 0]
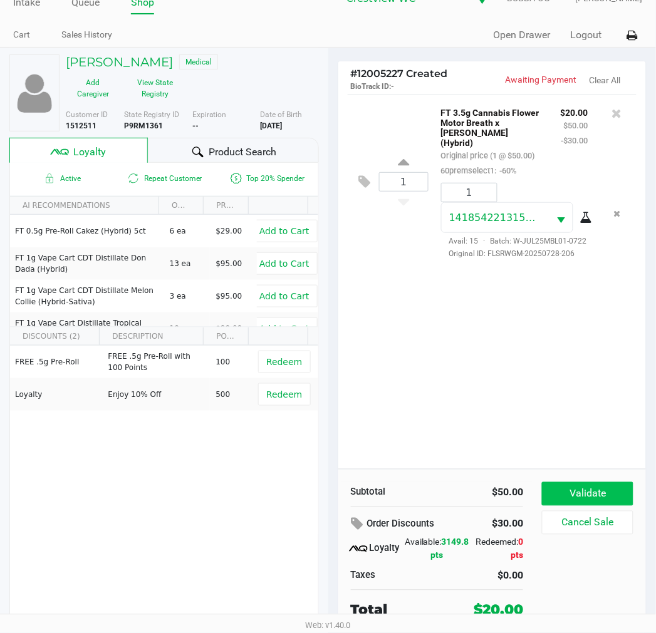
click at [587, 491] on button "Validate" at bounding box center [587, 494] width 91 height 24
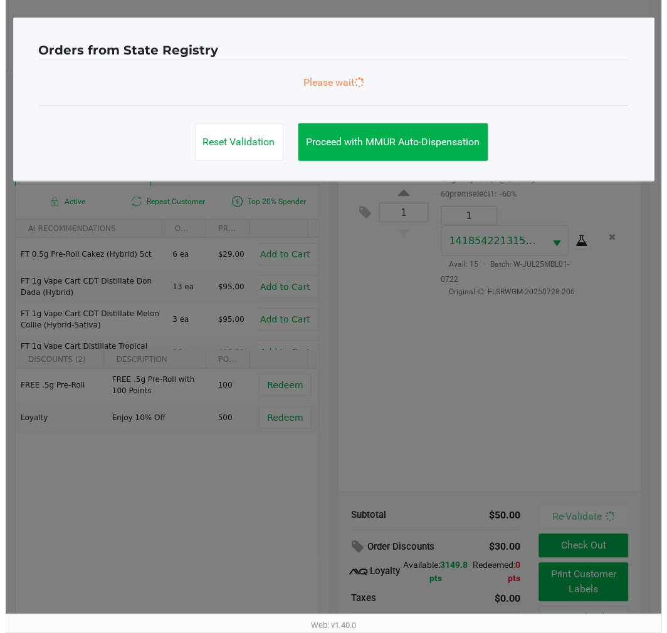
scroll to position [0, 0]
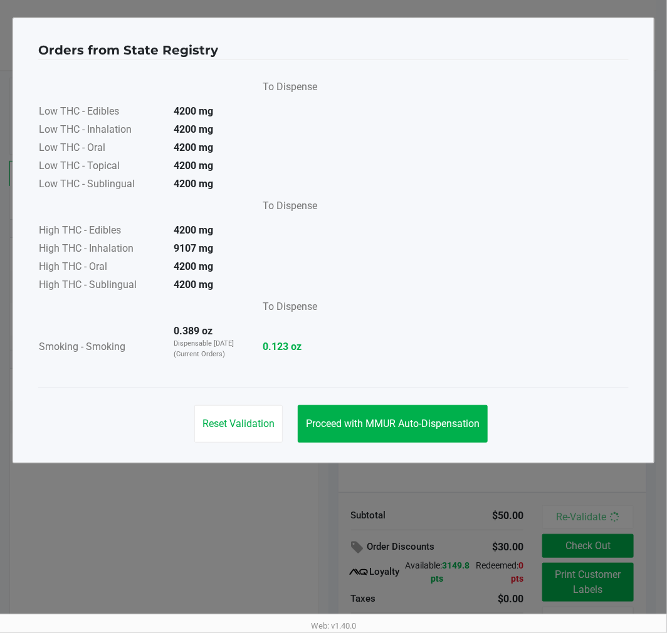
click at [393, 427] on span "Proceed with MMUR Auto-Dispensation" at bounding box center [393, 424] width 174 height 12
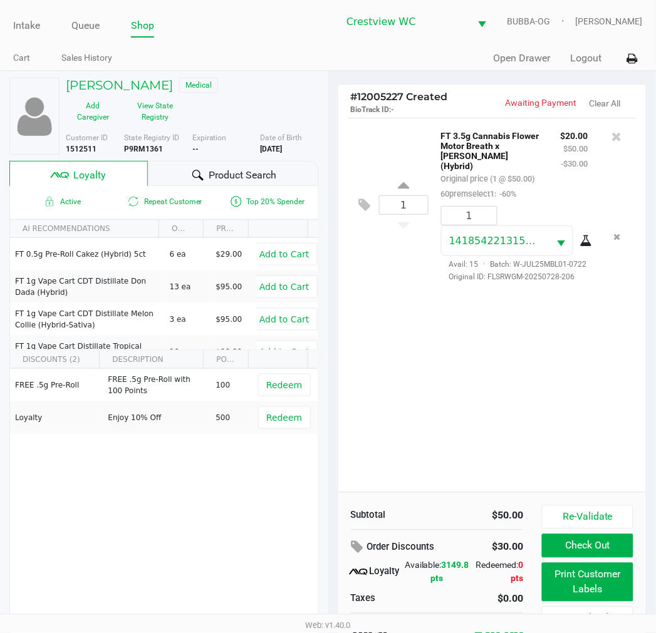
click at [576, 602] on button "Print Customer Labels" at bounding box center [587, 582] width 91 height 39
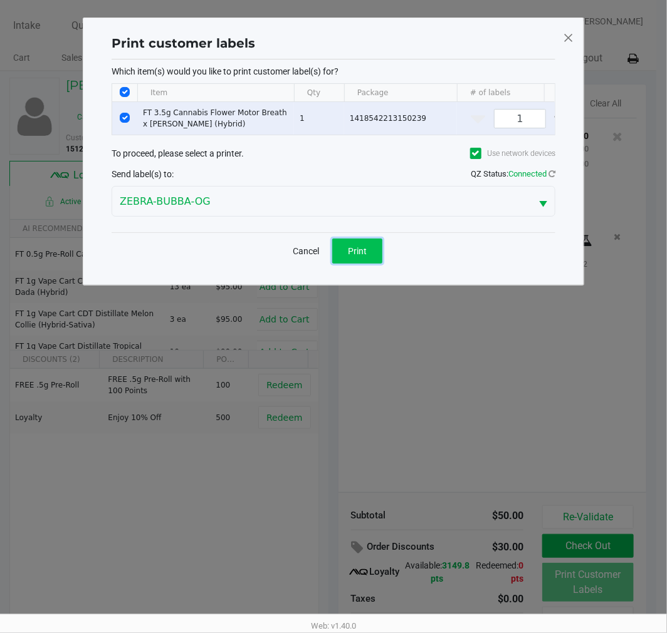
click at [362, 256] on span "Print" at bounding box center [357, 251] width 19 height 10
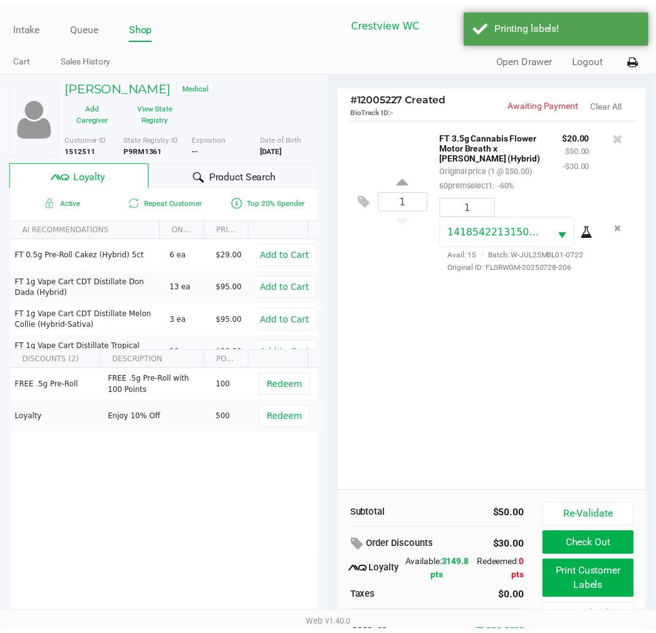
scroll to position [24, 0]
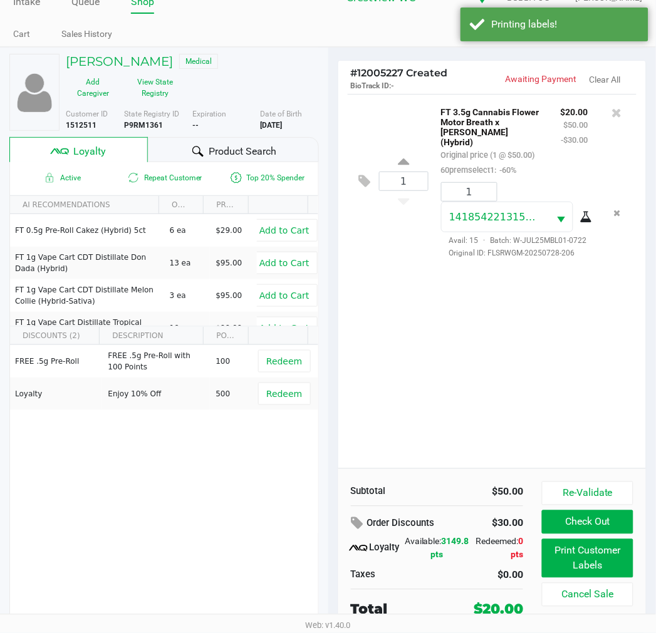
click at [602, 519] on button "Check Out" at bounding box center [587, 523] width 91 height 24
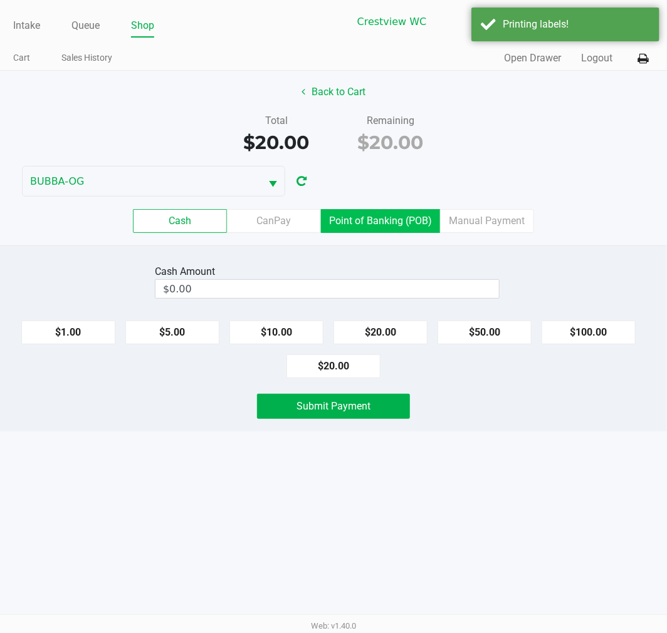
click at [357, 215] on label "Point of Banking (POB)" at bounding box center [380, 221] width 119 height 24
click at [0, 0] on 7 "Point of Banking (POB)" at bounding box center [0, 0] width 0 height 0
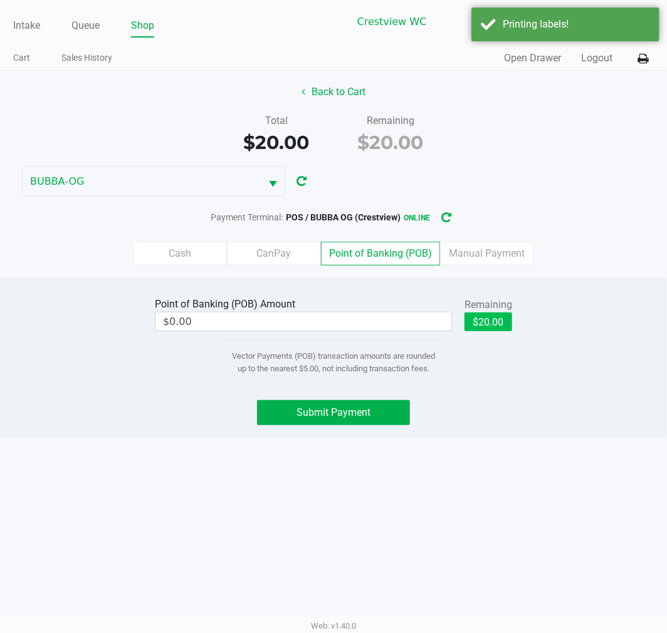
click at [506, 322] on button "$20.00" at bounding box center [488, 322] width 48 height 19
click at [367, 402] on button "Submit Payment" at bounding box center [333, 412] width 153 height 25
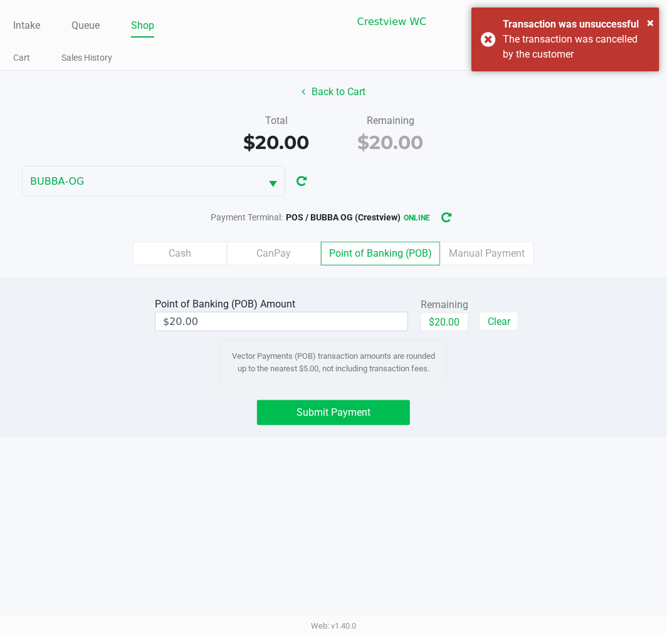
click at [175, 244] on label "Cash" at bounding box center [180, 254] width 94 height 24
click at [0, 0] on 0 "Cash" at bounding box center [0, 0] width 0 height 0
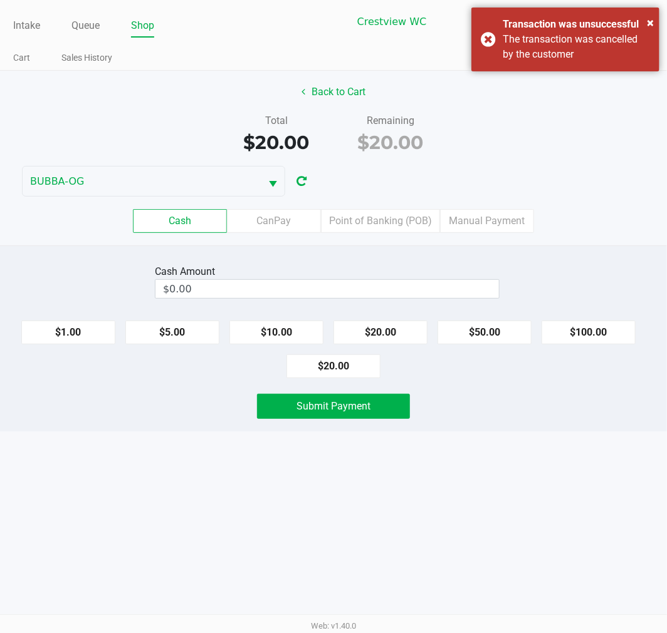
click at [573, 69] on div "× Transaction was unsuccessful The transaction was cancelled by the customer" at bounding box center [565, 40] width 188 height 64
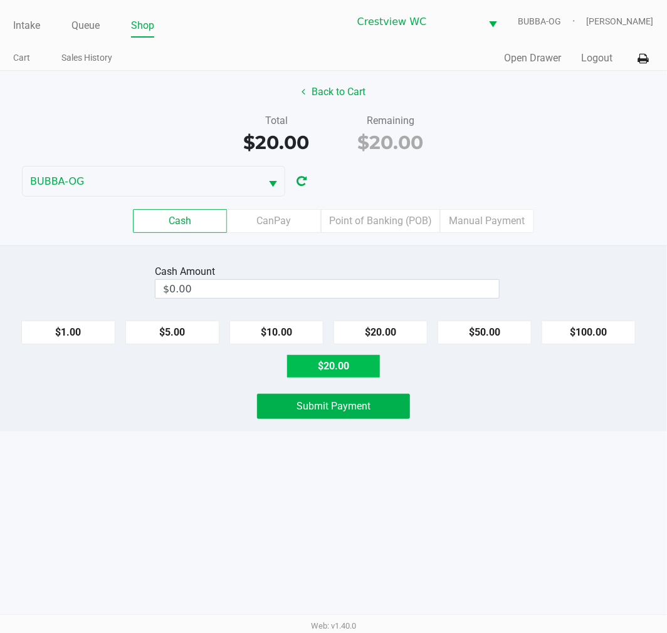
click at [351, 376] on button "$20.00" at bounding box center [333, 367] width 94 height 24
type input "$20.00"
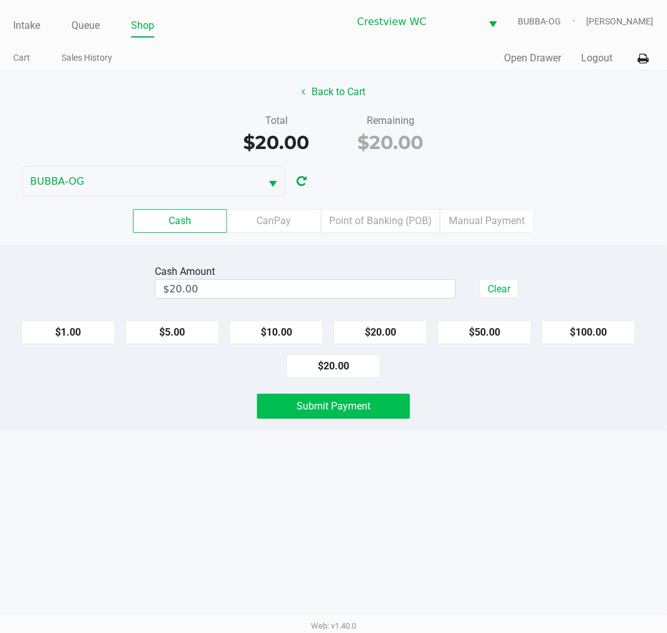
click at [353, 402] on span "Submit Payment" at bounding box center [333, 406] width 74 height 12
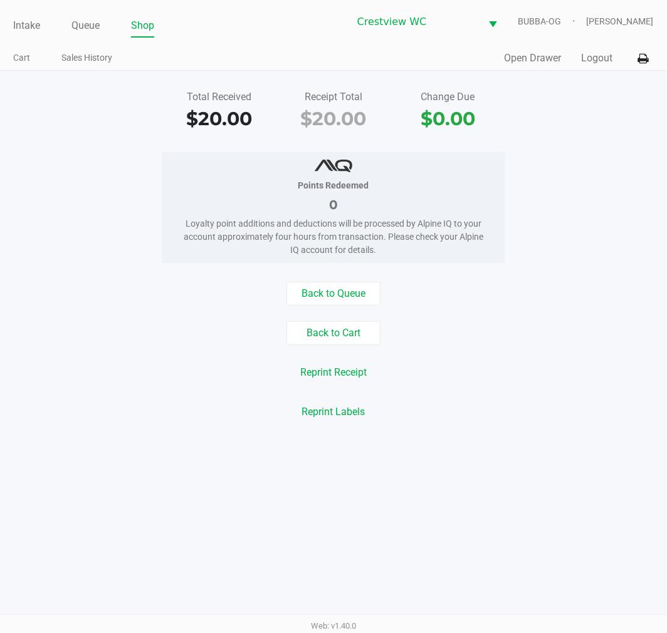
click at [529, 60] on button "Open Drawer" at bounding box center [532, 58] width 57 height 15
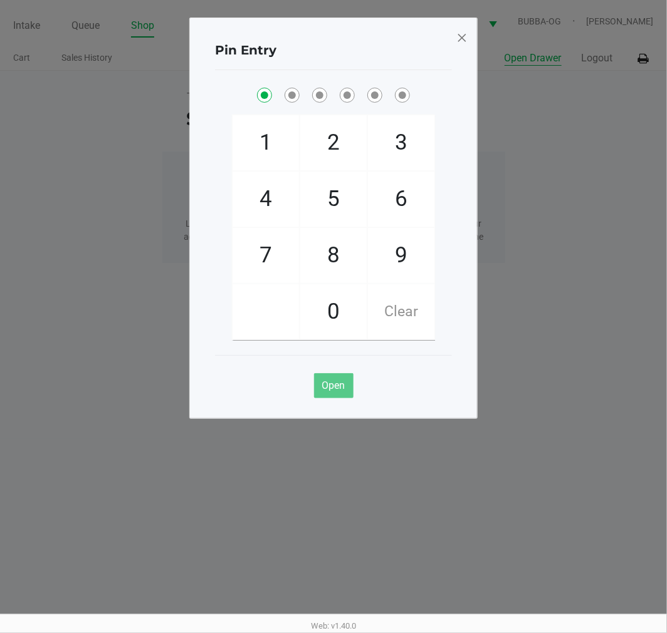
checkbox input "true"
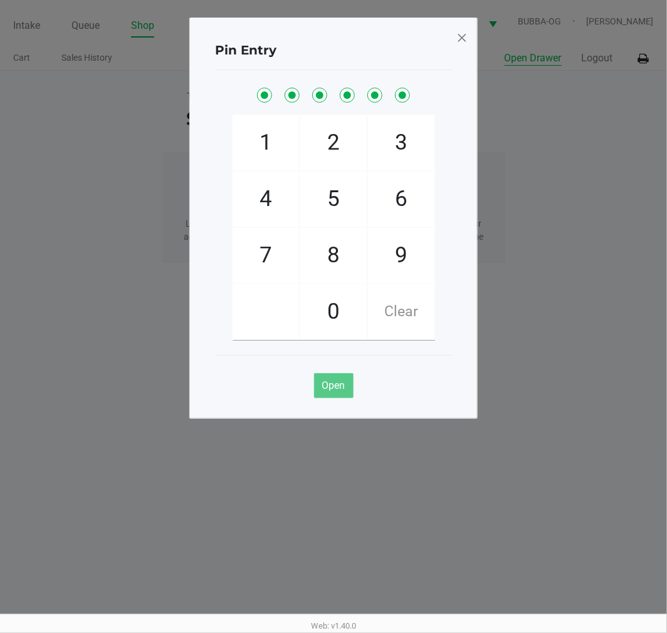
checkbox input "true"
click at [466, 39] on span at bounding box center [461, 38] width 11 height 20
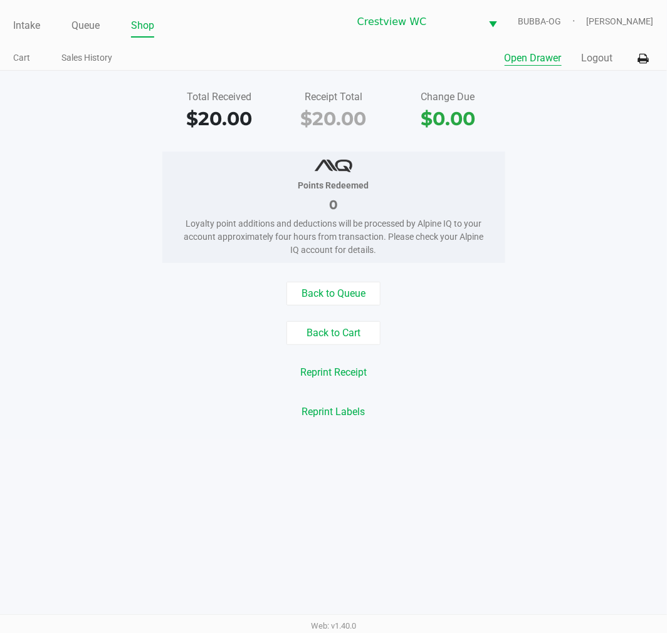
click at [82, 26] on link "Queue" at bounding box center [85, 26] width 28 height 18
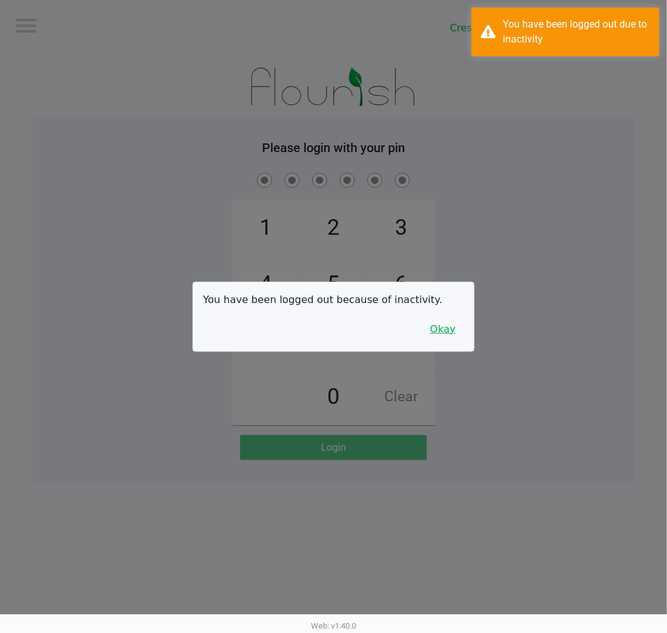
click at [446, 318] on button "Okay" at bounding box center [443, 330] width 42 height 24
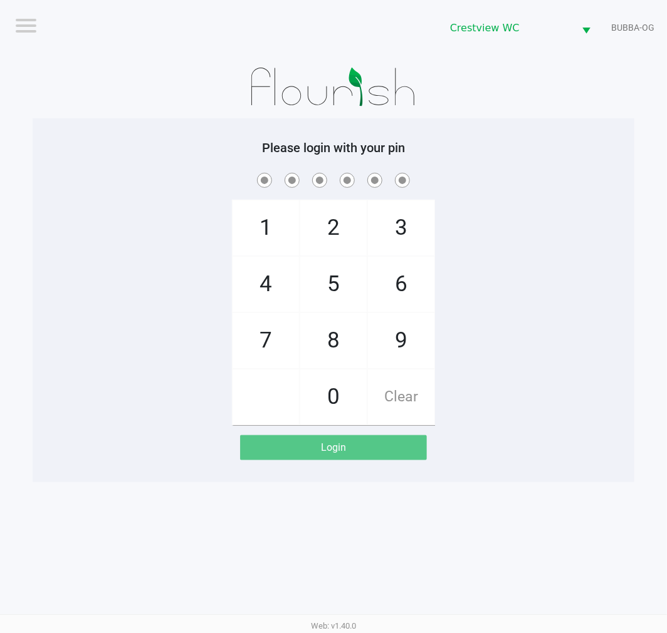
click at [258, 343] on span "7" at bounding box center [265, 340] width 66 height 55
checkbox input "true"
click at [403, 346] on span "9" at bounding box center [401, 340] width 66 height 55
checkbox input "true"
click at [340, 216] on span "2" at bounding box center [333, 228] width 66 height 55
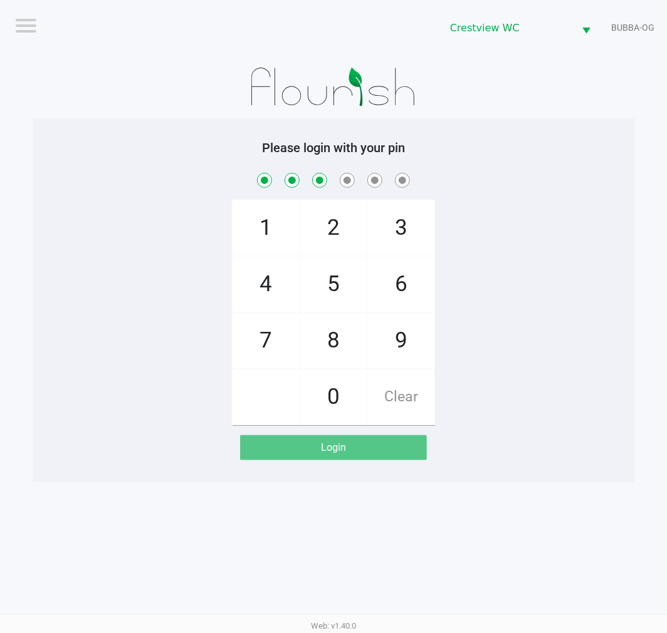
checkbox input "true"
click at [349, 417] on span "0" at bounding box center [333, 397] width 66 height 55
checkbox input "true"
click at [266, 341] on span "7" at bounding box center [265, 340] width 66 height 55
checkbox input "true"
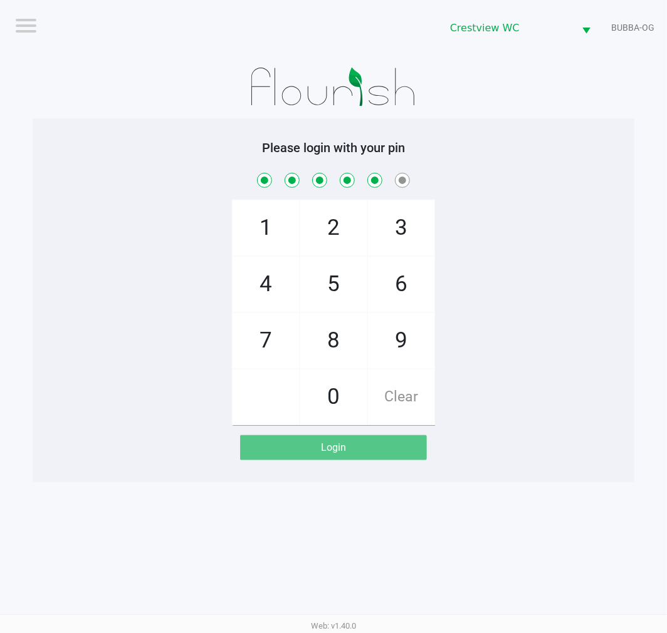
click at [357, 346] on span "8" at bounding box center [333, 340] width 66 height 55
checkbox input "true"
